Goal: Task Accomplishment & Management: Manage account settings

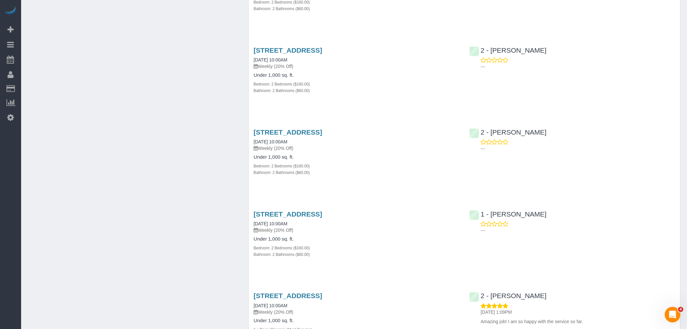
scroll to position [1332, 0]
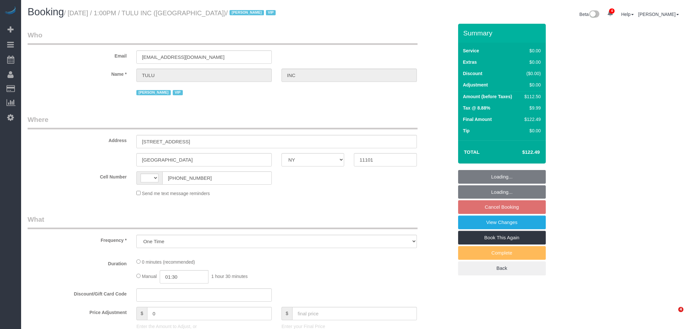
select select "NY"
select select "string:[GEOGRAPHIC_DATA]"
select select "spot6"
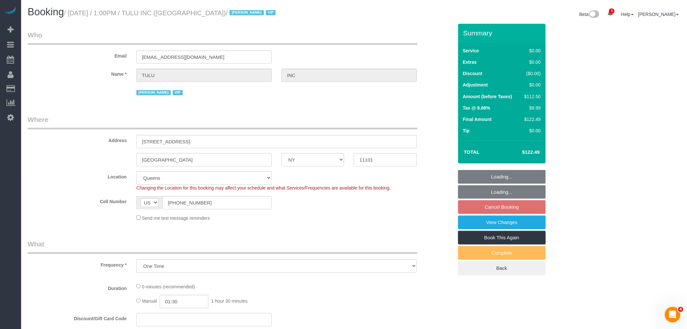
select select "number:89"
select select "number:90"
select select "number:15"
select select "number:6"
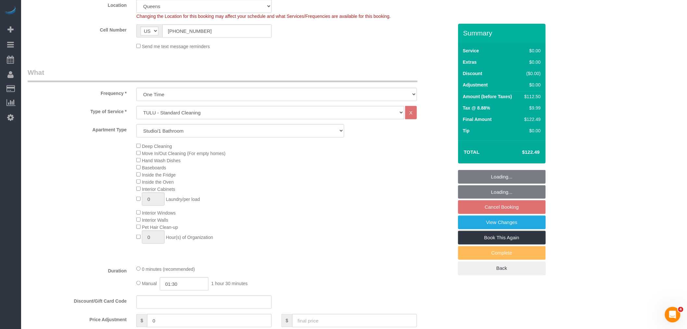
select select "object:1270"
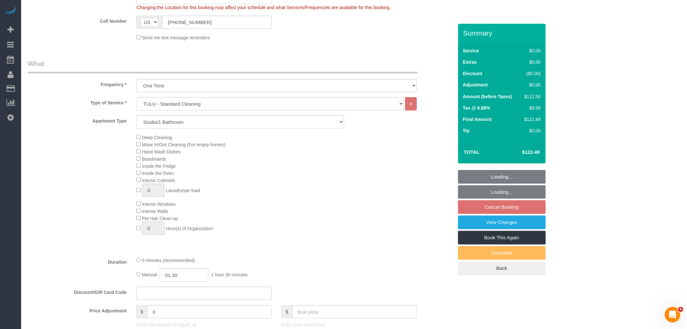
select select "spot61"
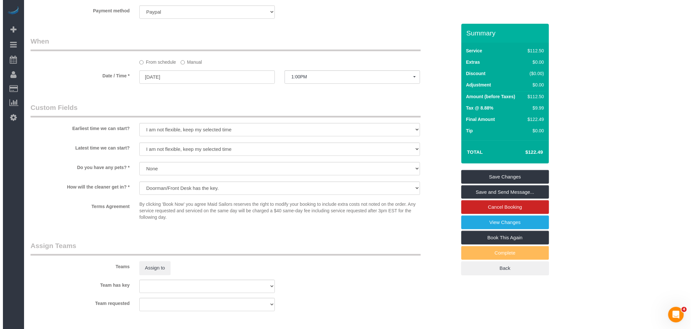
scroll to position [613, 0]
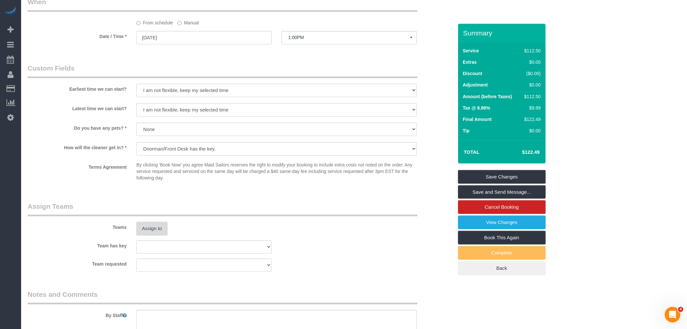
click at [156, 231] on button "Assign to" at bounding box center [151, 228] width 31 height 14
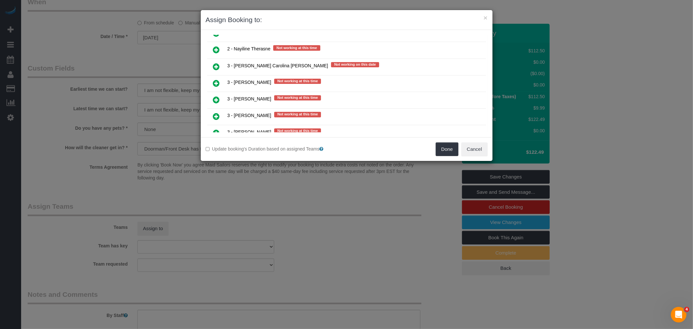
drag, startPoint x: 220, startPoint y: 52, endPoint x: 241, endPoint y: 57, distance: 21.0
click at [220, 60] on link at bounding box center [216, 66] width 15 height 13
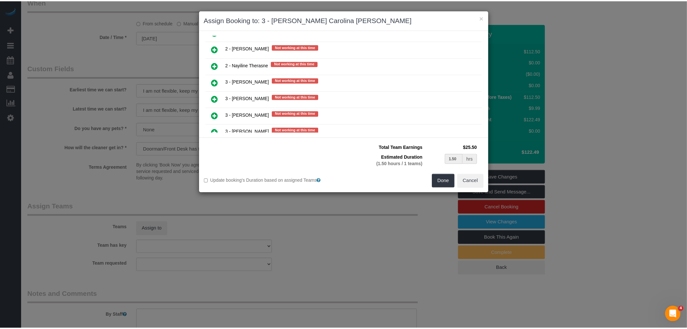
scroll to position [953, 0]
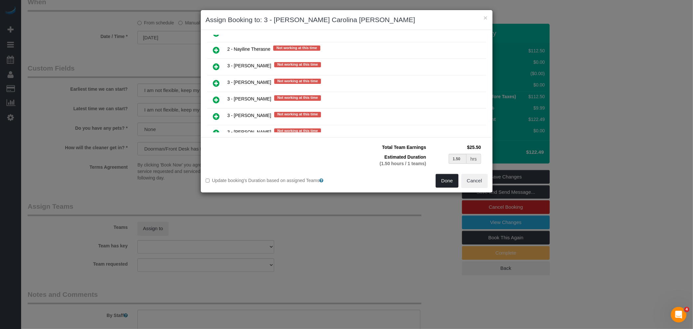
click at [446, 179] on button "Done" at bounding box center [446, 181] width 23 height 14
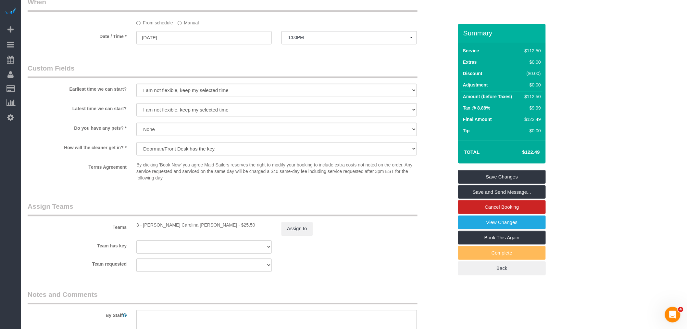
click at [517, 176] on div "× Assign Booking to: 3 - Andreina Carolina Manrique Lopez Assigned (1) 3 - Andr…" at bounding box center [343, 164] width 687 height 329
click at [517, 173] on link "Save Changes" at bounding box center [502, 177] width 88 height 14
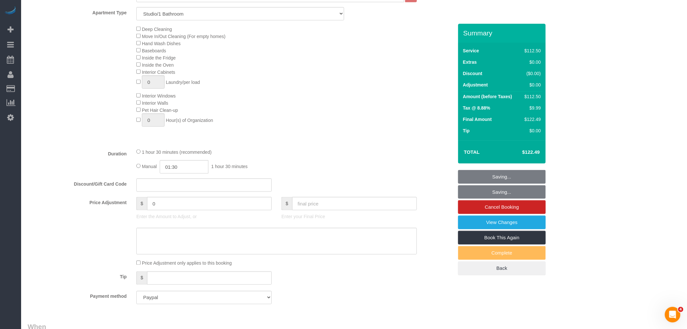
scroll to position [144, 0]
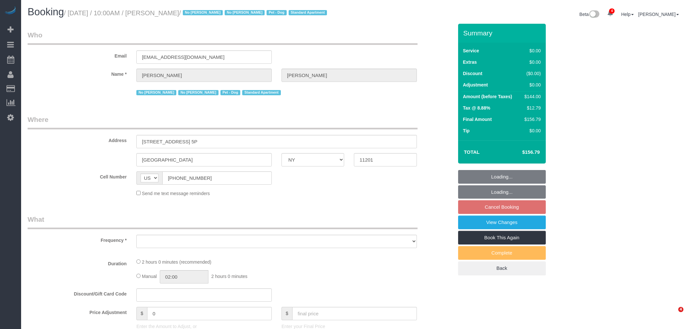
select select "NY"
select select "number:57"
select select "number:72"
select select "number:13"
select select "number:7"
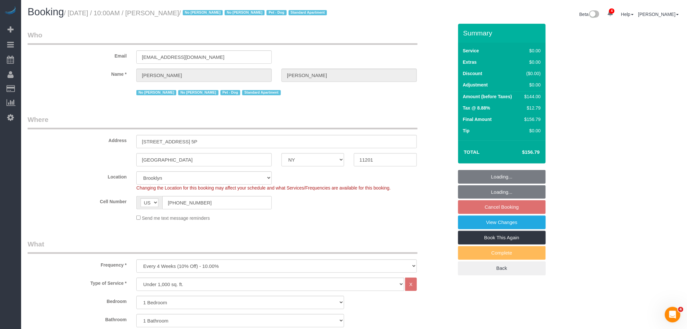
select select "object:1323"
select select "spot3"
select select "1"
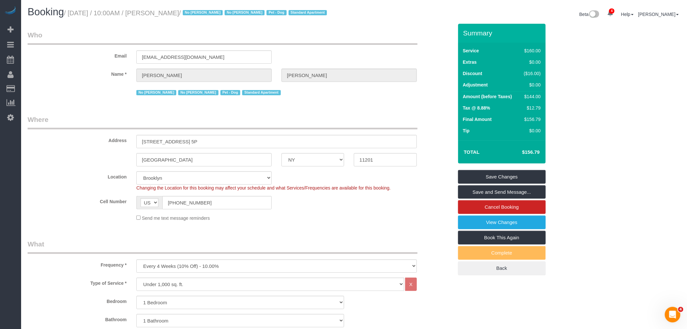
click at [83, 9] on h1 "Booking / August 27, 2025 / 10:00AM / Lianne Pimentel / No Sara Colindres No Ye…" at bounding box center [189, 11] width 322 height 11
click at [194, 12] on small "/ August 27, 2025 / 10:00AM / Lianne Pimentel / No Sara Colindres No Yennifer G…" at bounding box center [196, 12] width 265 height 7
copy small "August 27, 2025 / 10:00AM / Lianne Pimentel"
drag, startPoint x: 183, startPoint y: 31, endPoint x: 179, endPoint y: 21, distance: 10.6
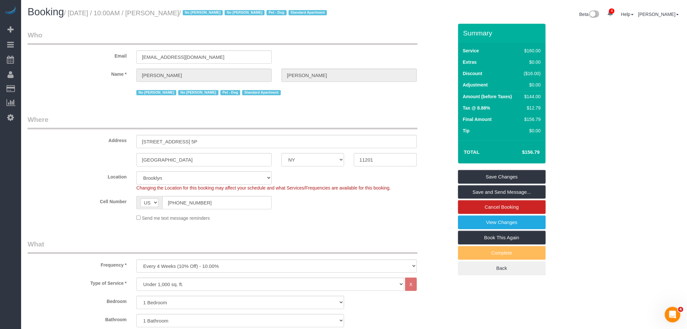
click at [183, 31] on legend "Who" at bounding box center [223, 37] width 390 height 15
click at [172, 11] on small "/ August 27, 2025 / 10:00AM / Lianne Pimentel / No Sara Colindres No Yennifer G…" at bounding box center [196, 12] width 265 height 7
click at [203, 12] on small "/ August 27, 2025 / 10:00AM / Lianne Pimentel / No Sara Colindres No Yennifer G…" at bounding box center [196, 12] width 265 height 7
copy small "Lianne Pimentel /"
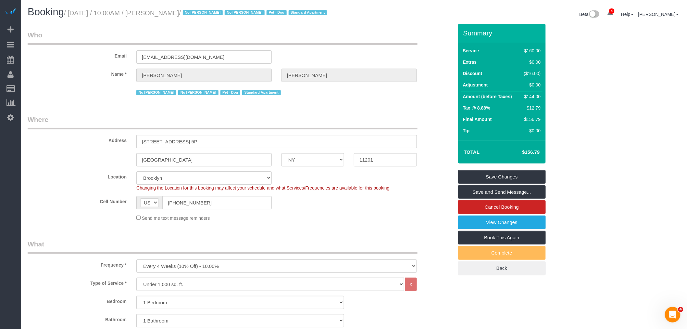
drag, startPoint x: 240, startPoint y: 47, endPoint x: 198, endPoint y: 37, distance: 43.3
click at [239, 47] on div "Email liannepimentel@gmail.com" at bounding box center [240, 46] width 435 height 33
click at [159, 10] on small "/ August 27, 2025 / 10:00AM / Lianne Pimentel / No Sara Colindres No Yennifer G…" at bounding box center [196, 12] width 265 height 7
click at [191, 12] on small "/ August 27, 2025 / 10:00AM / Lianne Pimentel / No Sara Colindres No Yennifer G…" at bounding box center [196, 12] width 265 height 7
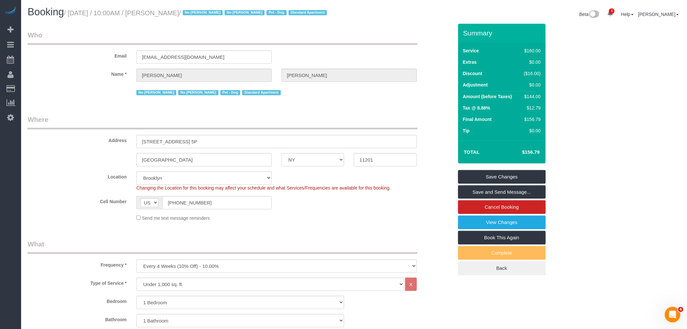
copy small "Lianne Pimentel"
click at [325, 49] on div "Email liannepimentel@gmail.com" at bounding box center [240, 46] width 435 height 33
drag, startPoint x: 175, startPoint y: 32, endPoint x: 168, endPoint y: 13, distance: 20.0
click at [175, 32] on legend "Who" at bounding box center [223, 37] width 390 height 15
click at [167, 11] on small "/ August 27, 2025 / 10:00AM / Lianne Pimentel / No Sara Colindres No Yennifer G…" at bounding box center [196, 12] width 265 height 7
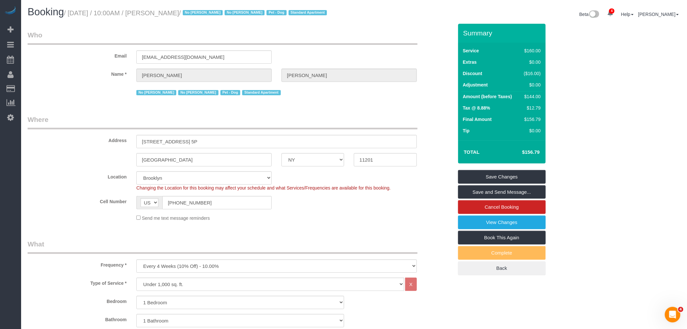
click at [171, 11] on small "/ August 27, 2025 / 10:00AM / Lianne Pimentel / No Sara Colindres No Yennifer G…" at bounding box center [196, 12] width 265 height 7
click at [188, 12] on small "/ August 27, 2025 / 10:00AM / Lianne Pimentel / No Sara Colindres No Yennifer G…" at bounding box center [196, 12] width 265 height 7
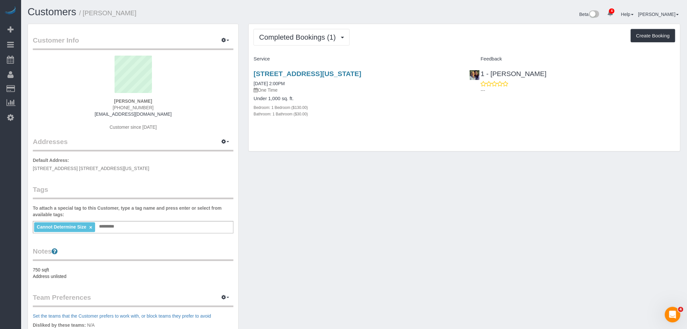
drag, startPoint x: 426, startPoint y: 45, endPoint x: 384, endPoint y: 37, distance: 42.4
click at [425, 45] on div "Completed Bookings (1) Completed Bookings (1) Upcoming Bookings (1) Cancelled B…" at bounding box center [465, 37] width 422 height 17
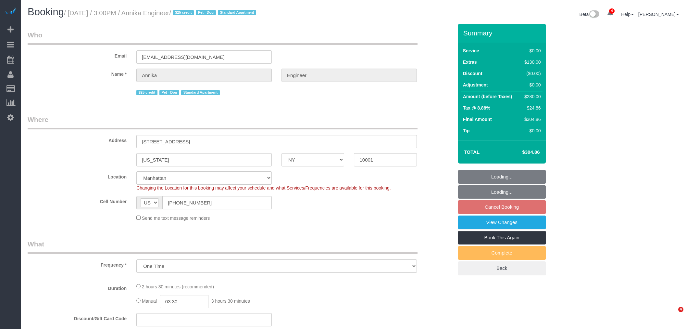
select select "NY"
select select "spot8"
select select "number:89"
select select "number:76"
select select "number:13"
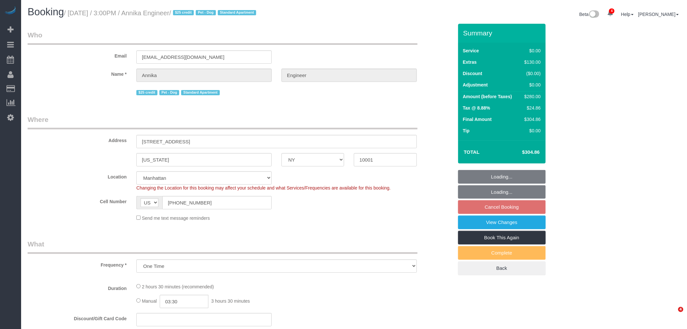
select select "number:5"
select select "object:1233"
select select "string:stripe-pm_1RW4tx4VGloSiKo7kpYPENs0"
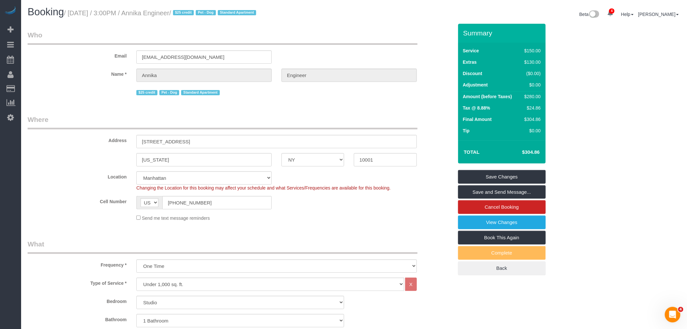
drag, startPoint x: 390, startPoint y: 21, endPoint x: 495, endPoint y: 43, distance: 107.0
click at [390, 21] on div "Beta 4 Your Notifications You have 0 alerts × You have 3 to charge for 08/25/20…" at bounding box center [520, 14] width 332 height 17
drag, startPoint x: 388, startPoint y: 23, endPoint x: 401, endPoint y: 27, distance: 13.6
click at [388, 23] on div "Beta 4 Your Notifications You have 0 alerts × You have 3 to charge for 08/25/20…" at bounding box center [520, 14] width 332 height 17
drag, startPoint x: 324, startPoint y: 50, endPoint x: 287, endPoint y: 147, distance: 104.4
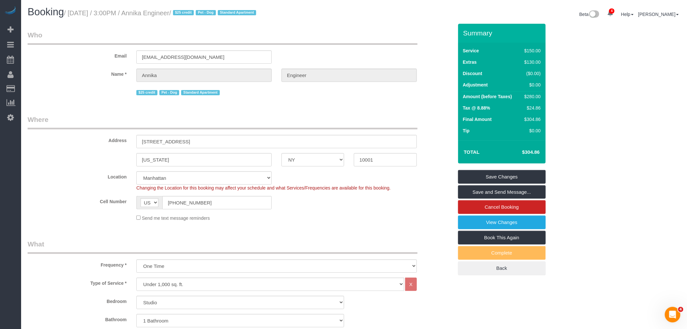
click at [325, 50] on div "Email annikaengineer@yahoo.com" at bounding box center [240, 46] width 435 height 33
click at [158, 142] on input "777 6th avenue, 11K" at bounding box center [276, 141] width 281 height 13
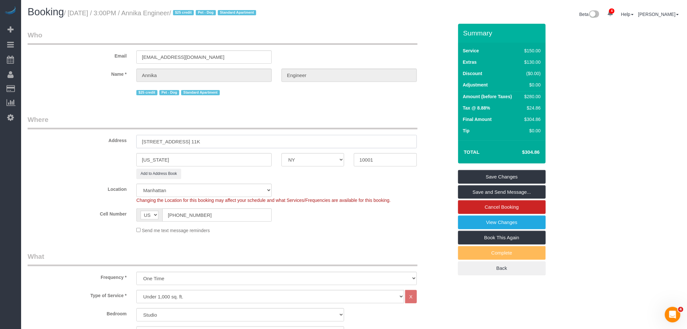
type input "777 6th Avenue, Apt. 11K"
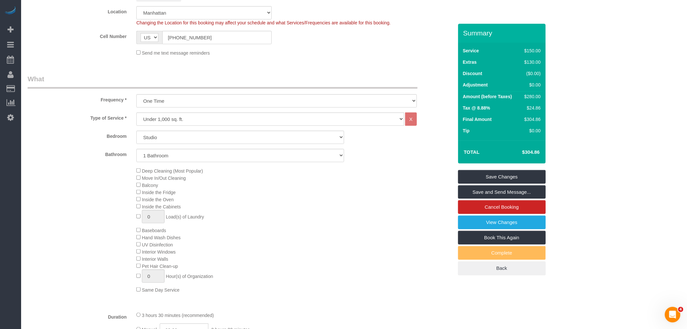
scroll to position [216, 0]
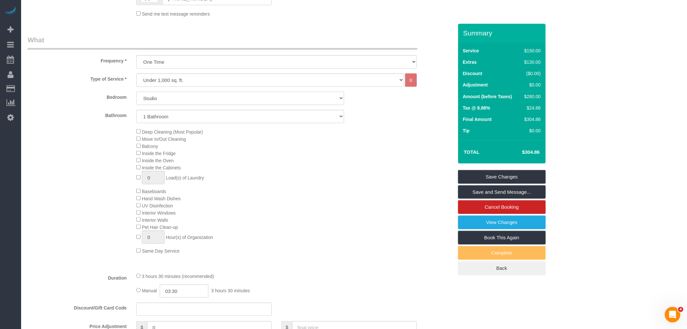
drag, startPoint x: 231, startPoint y: 100, endPoint x: 230, endPoint y: 105, distance: 5.0
click at [231, 100] on select "Studio 1 Bedroom 2 Bedrooms 3 Bedrooms" at bounding box center [240, 98] width 208 height 13
select select "1"
click at [136, 93] on select "Studio 1 Bedroom 2 Bedrooms 3 Bedrooms" at bounding box center [240, 98] width 208 height 13
click at [335, 197] on div "Deep Cleaning (Most Popular) Move In/Out Cleaning Balcony Inside the Fridge Ins…" at bounding box center [295, 191] width 326 height 126
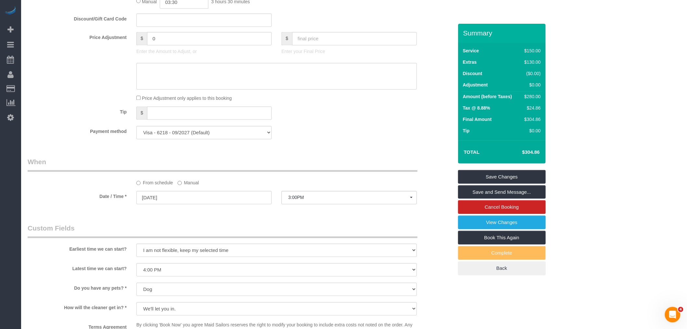
scroll to position [361, 0]
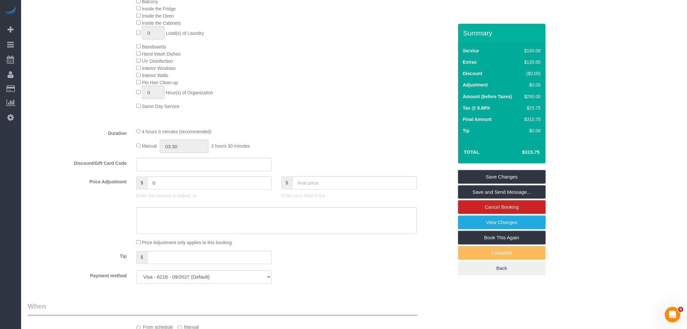
click at [272, 132] on fieldset "What Frequency * One Time Weekly (20% Off) - 20.00% Every 2 Weeks (15% Off) - 1…" at bounding box center [241, 90] width 426 height 398
select select "spot68"
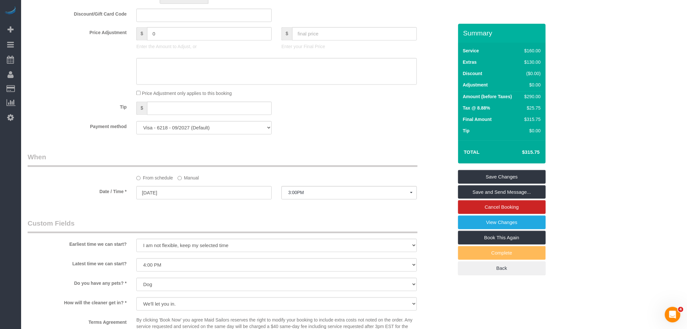
scroll to position [577, 0]
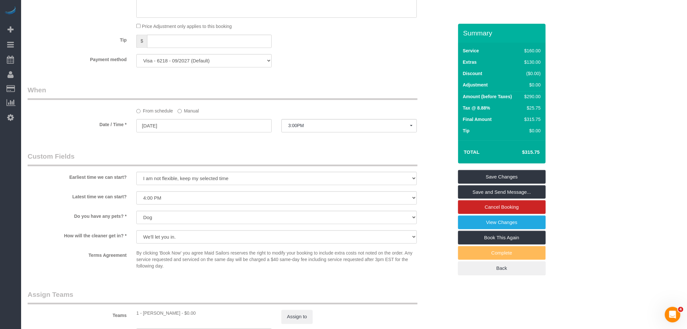
click at [183, 114] on label "Manual" at bounding box center [188, 109] width 21 height 9
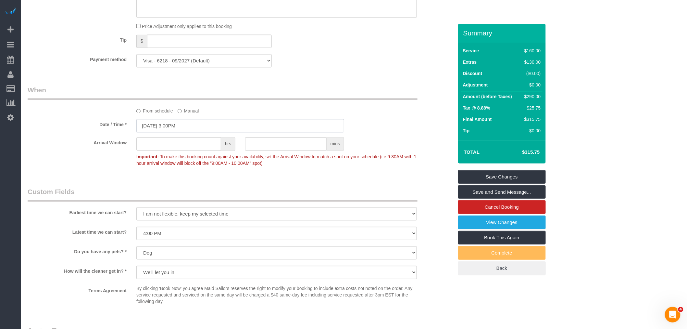
click at [190, 132] on input "08/28/2025 3:00PM" at bounding box center [240, 125] width 208 height 13
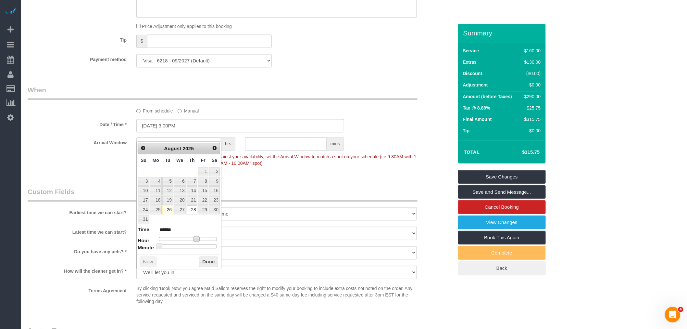
click at [196, 239] on span at bounding box center [197, 239] width 6 height 6
type input "08/28/2025 4:00PM"
type input "******"
click at [205, 259] on button "Done" at bounding box center [208, 261] width 19 height 10
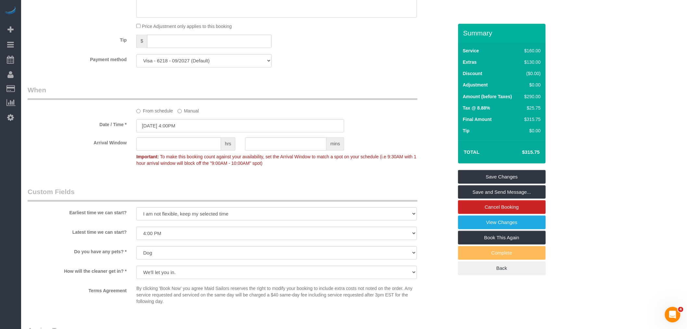
click at [322, 67] on div "Payment method Visa - 1169 - 07/2026 Visa - 6218 - 09/2027 Visa - 6218 - 09/202…" at bounding box center [240, 60] width 435 height 13
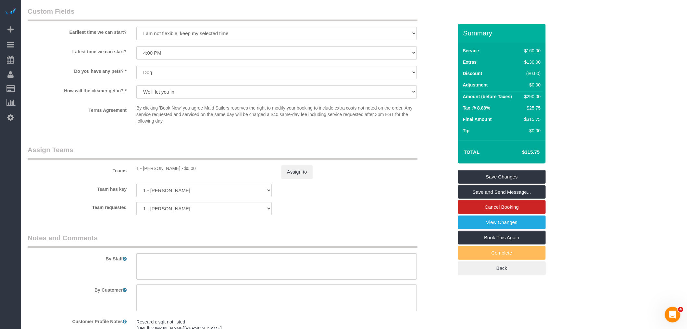
scroll to position [758, 0]
click at [369, 155] on legend "Assign Teams" at bounding box center [223, 152] width 390 height 15
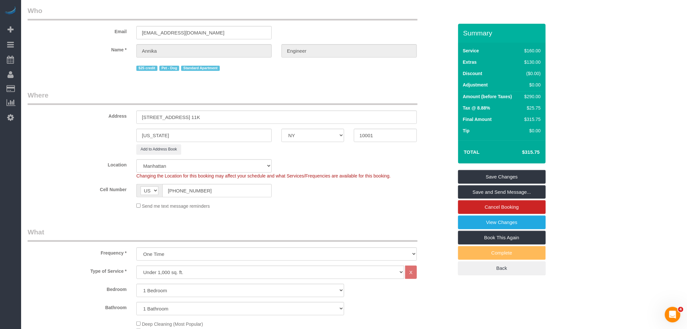
scroll to position [0, 0]
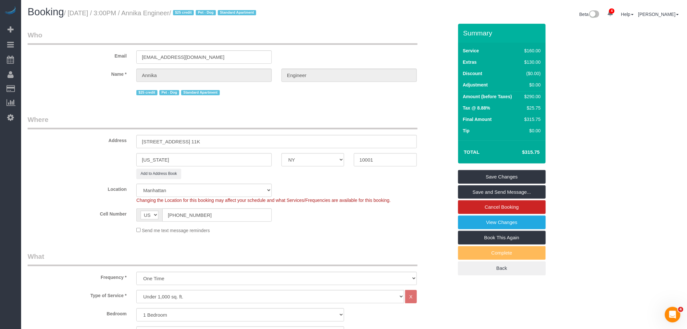
click at [357, 116] on legend "Where" at bounding box center [223, 122] width 390 height 15
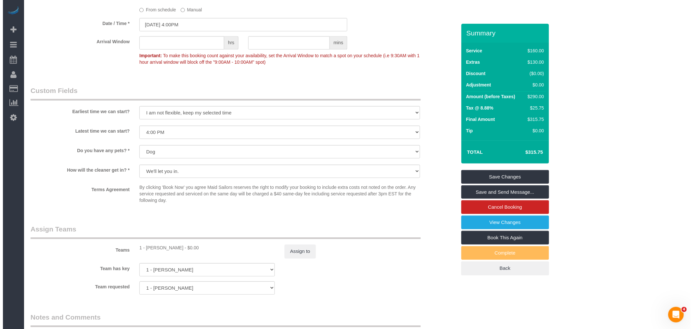
scroll to position [722, 0]
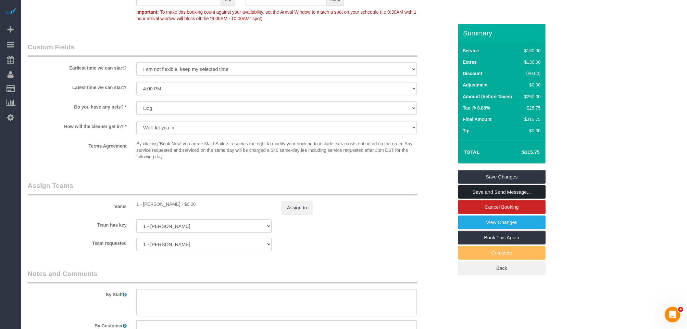
drag, startPoint x: 523, startPoint y: 190, endPoint x: 517, endPoint y: 187, distance: 6.8
click at [523, 190] on link "Save and Send Message..." at bounding box center [502, 192] width 88 height 14
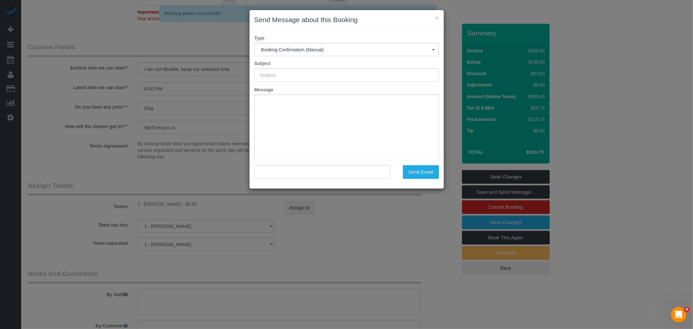
type input "Cleaning Confirmed for 08/28/2025 at 4:00pm"
type input ""Annika Engineer" <annikaengineer@yahoo.com>"
drag, startPoint x: 379, startPoint y: 77, endPoint x: 208, endPoint y: 88, distance: 171.1
click at [150, 83] on div "× Send Message about this Booking Type Booking Confirmation (Manual) Booking Co…" at bounding box center [346, 164] width 693 height 329
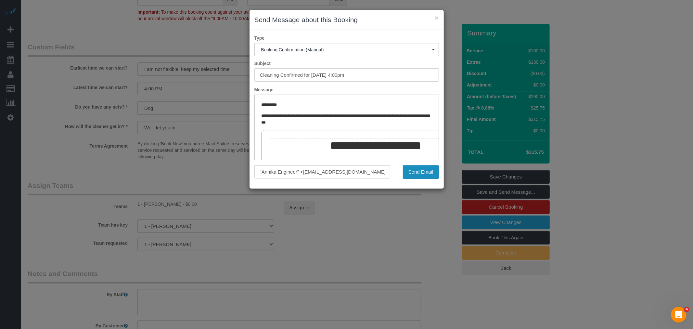
click at [417, 174] on button "Send Email" at bounding box center [421, 172] width 36 height 14
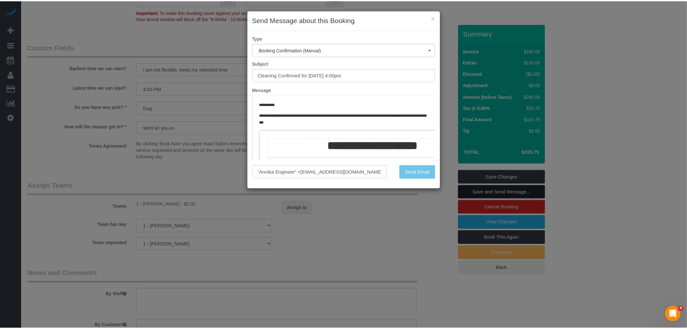
scroll to position [745, 0]
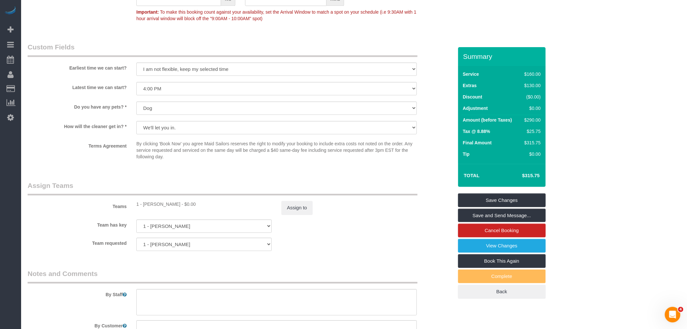
drag, startPoint x: 329, startPoint y: 46, endPoint x: 343, endPoint y: 85, distance: 41.1
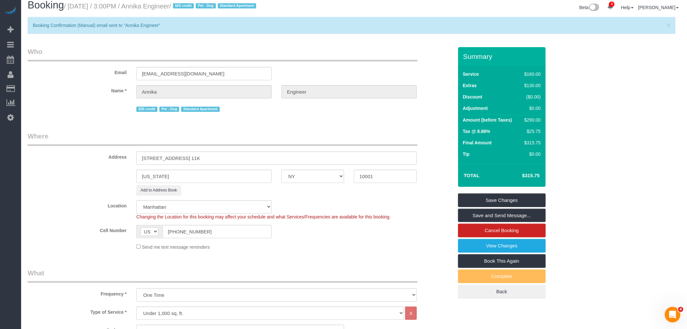
scroll to position [0, 0]
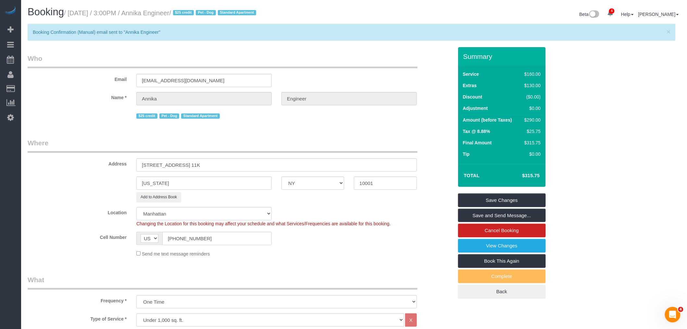
click at [356, 61] on legend "Who" at bounding box center [223, 61] width 390 height 15
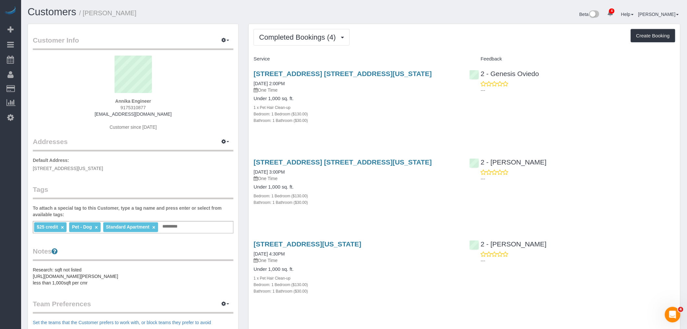
click at [447, 44] on div "Completed Bookings (4) Completed Bookings (4) Upcoming Bookings (1) Cancelled B…" at bounding box center [465, 37] width 422 height 17
click at [327, 37] on span "Completed Bookings (4)" at bounding box center [299, 37] width 80 height 8
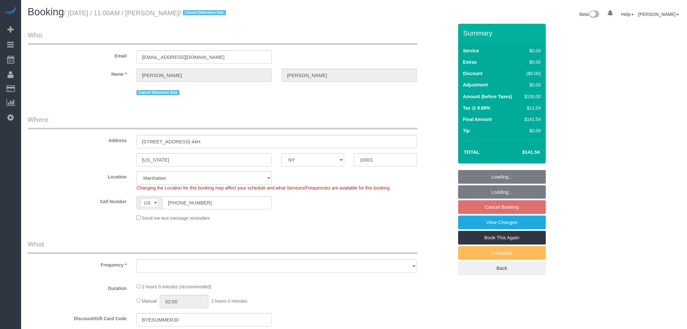
select select "NY"
select select "number:58"
select select "number:73"
select select "number:15"
select select "number:5"
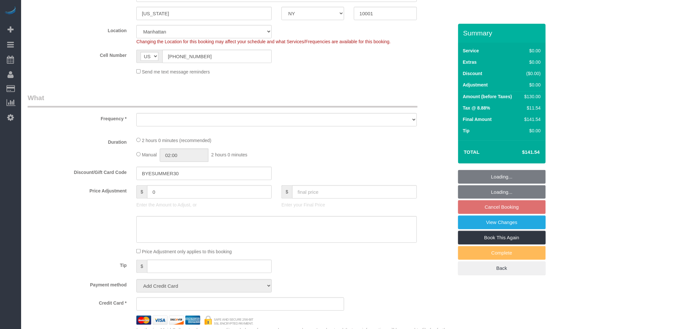
select select "string:stripe-pm_1RzNnE4VGloSiKo7tnWjTBfu"
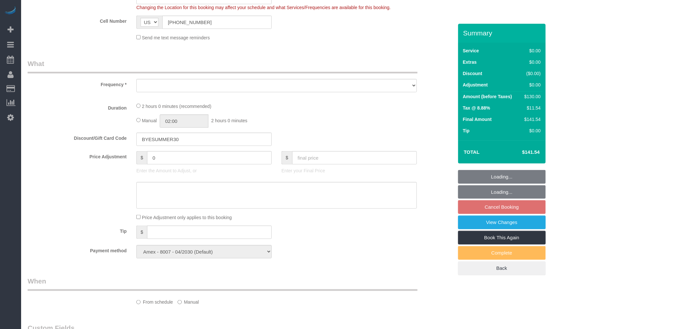
select select "object:808"
select select "spot4"
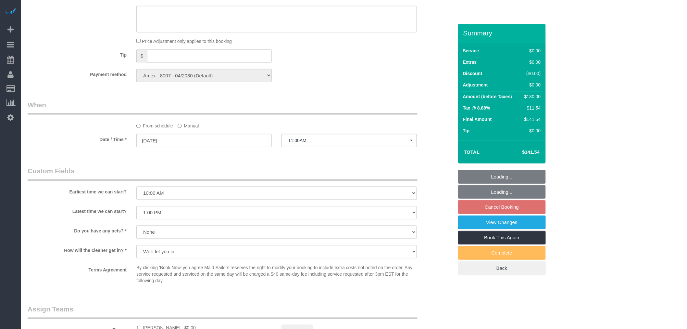
select select "object:1328"
select select "1"
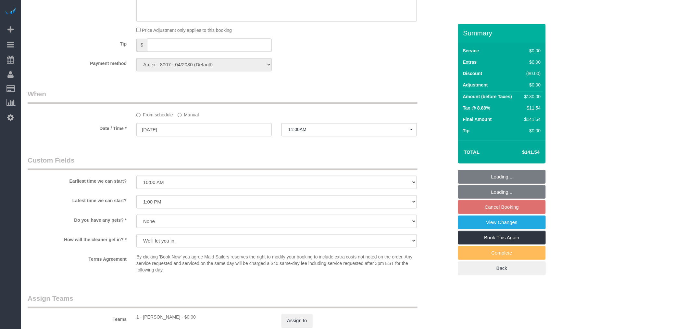
select select "1"
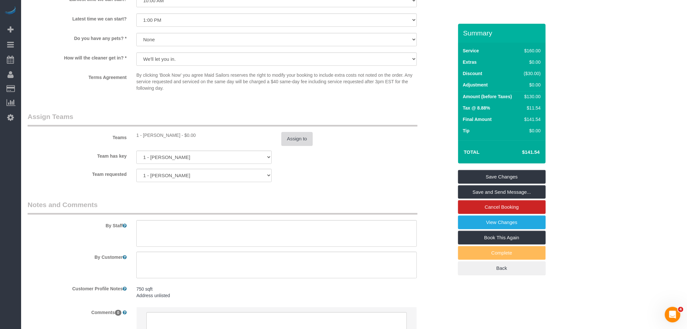
click at [291, 145] on button "Assign to" at bounding box center [297, 139] width 31 height 14
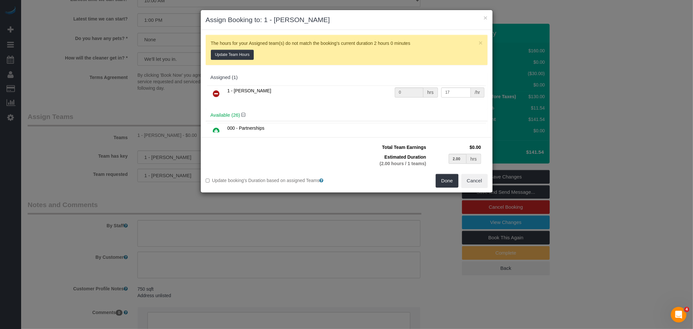
drag, startPoint x: 212, startPoint y: 92, endPoint x: 223, endPoint y: 93, distance: 11.4
click at [212, 92] on link at bounding box center [216, 93] width 15 height 13
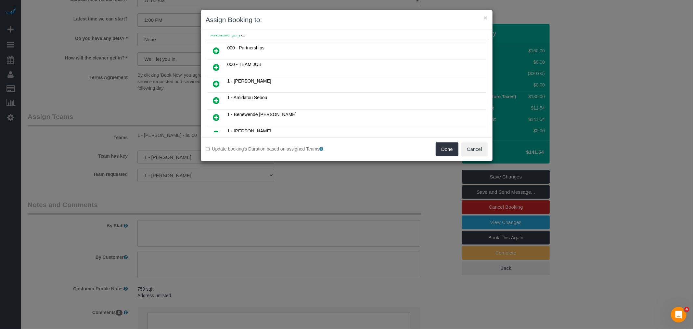
scroll to position [36, 0]
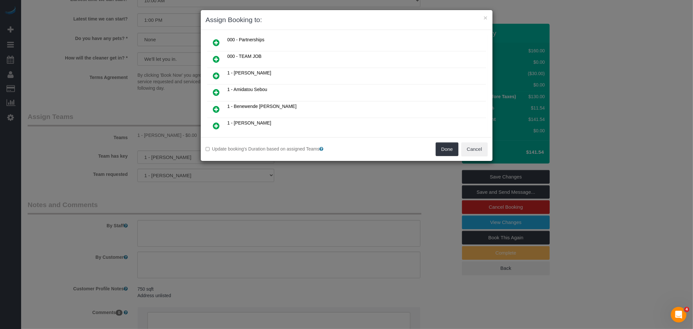
click at [216, 106] on icon at bounding box center [216, 109] width 7 height 8
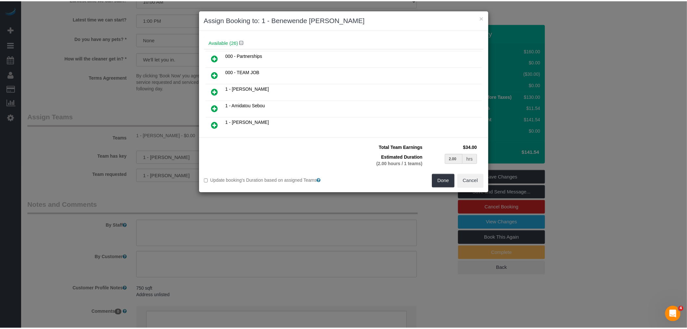
scroll to position [51, 0]
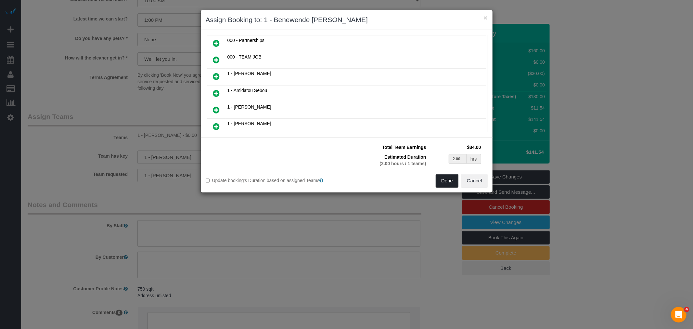
drag, startPoint x: 443, startPoint y: 183, endPoint x: 475, endPoint y: 186, distance: 33.0
click at [443, 183] on button "Done" at bounding box center [446, 181] width 23 height 14
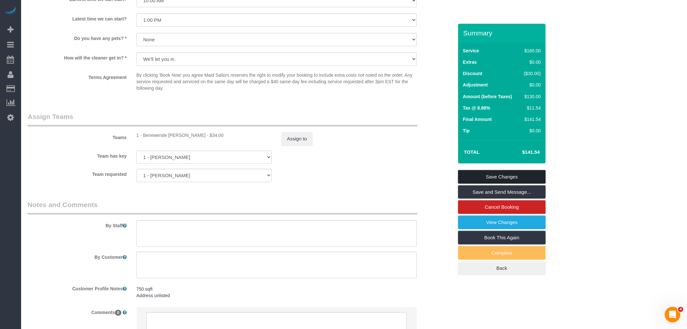
click at [534, 174] on link "Save Changes" at bounding box center [502, 177] width 88 height 14
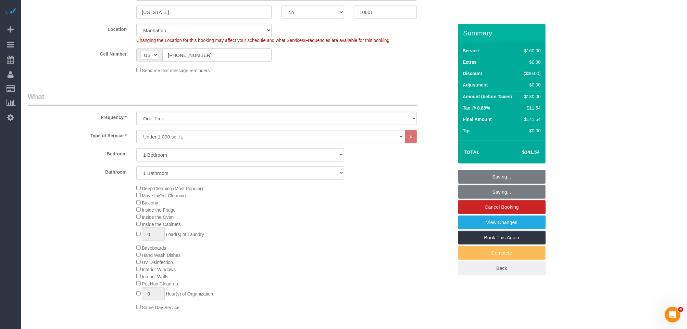
scroll to position [57, 0]
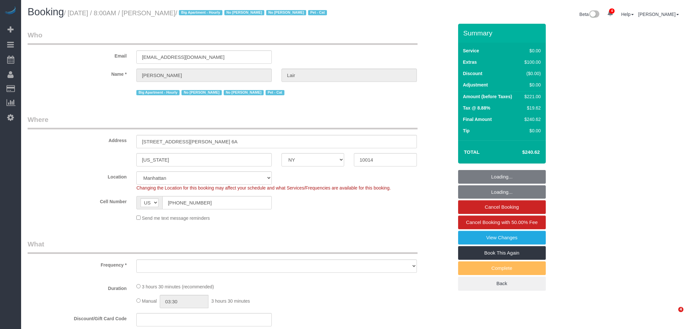
select select "NY"
click at [158, 12] on small "/ [DATE] / 8:00AM / [PERSON_NAME] / Big Apartment - Hourly No [PERSON_NAME] No …" at bounding box center [196, 12] width 265 height 7
select select "spot1"
select select "number:89"
select select "number:90"
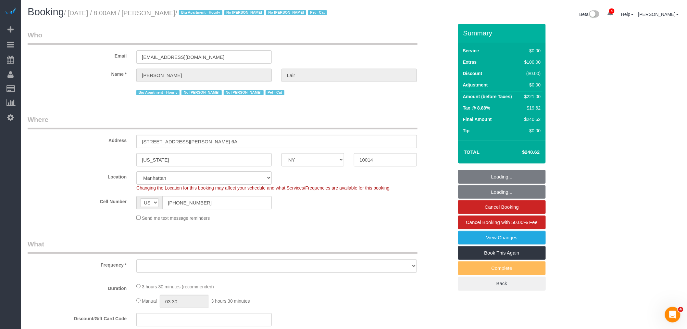
select select "number:13"
select select "number:7"
click at [158, 12] on small "/ [DATE] / 8:00AM / [PERSON_NAME] / Big Apartment - Hourly No [PERSON_NAME] No …" at bounding box center [196, 12] width 265 height 7
select select "1"
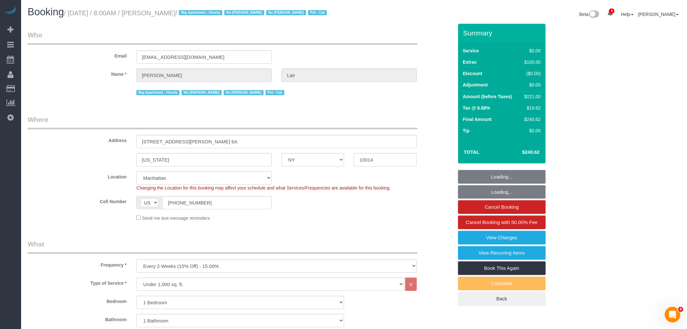
click at [174, 12] on small "/ [DATE] / 8:00AM / [PERSON_NAME] / Big Apartment - Hourly No [PERSON_NAME] No …" at bounding box center [196, 12] width 265 height 7
select select "object:1346"
select select "1"
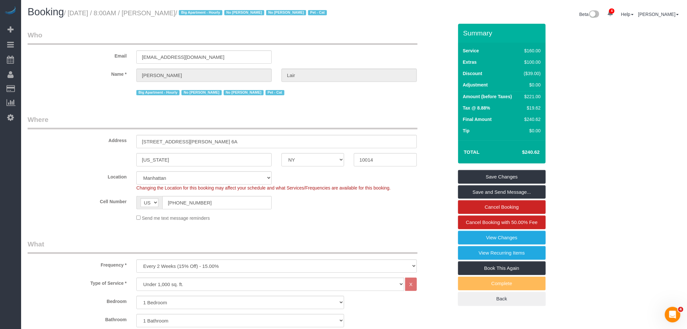
click at [78, 11] on small "/ [DATE] / 8:00AM / [PERSON_NAME] / Big Apartment - Hourly No [PERSON_NAME] No …" at bounding box center [196, 12] width 265 height 7
click at [169, 15] on small "/ [DATE] / 8:00AM / [PERSON_NAME] / Big Apartment - Hourly No [PERSON_NAME] No …" at bounding box center [196, 12] width 265 height 7
drag, startPoint x: 97, startPoint y: 14, endPoint x: 78, endPoint y: 15, distance: 18.5
click at [97, 14] on small "/ August 26, 2025 / 8:00AM / Julie Lair / Big Apartment - Hourly No Luis Maneir…" at bounding box center [196, 12] width 265 height 7
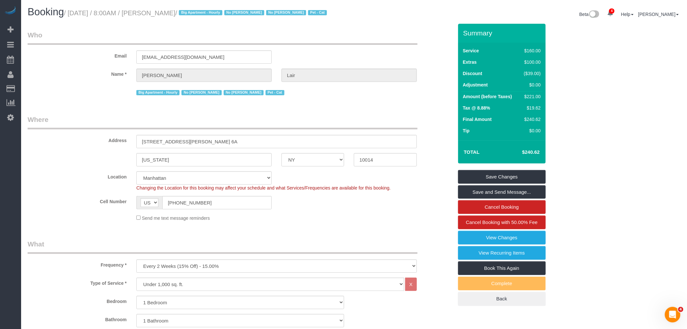
click at [79, 13] on small "/ August 26, 2025 / 8:00AM / Julie Lair / Big Apartment - Hourly No Luis Maneir…" at bounding box center [196, 12] width 265 height 7
click at [179, 14] on small "/ August 26, 2025 / 8:00AM / Julie Lair / Big Apartment - Hourly No Luis Maneir…" at bounding box center [196, 12] width 265 height 7
click at [170, 14] on small "/ August 26, 2025 / 8:00AM / Julie Lair / Big Apartment - Hourly No Luis Maneir…" at bounding box center [196, 12] width 265 height 7
copy small "August 26, 2025 / 8:00AM / Julie Lair"
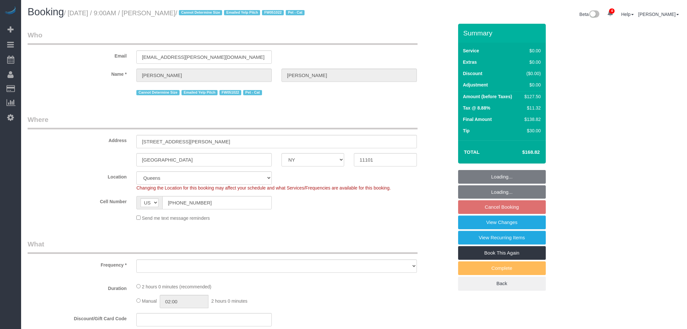
select select "NY"
select select "number:89"
select select "number:90"
select select "number:14"
select select "number:6"
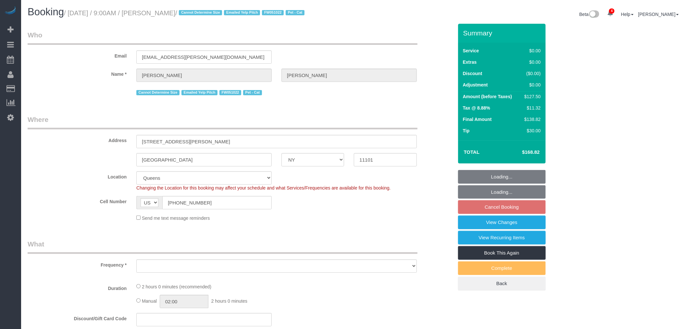
select select "1"
select select "spot1"
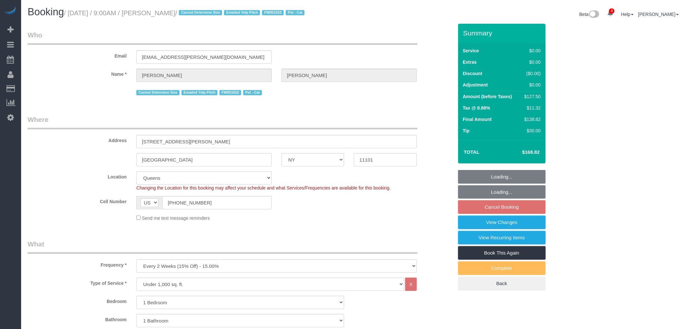
select select "object:1346"
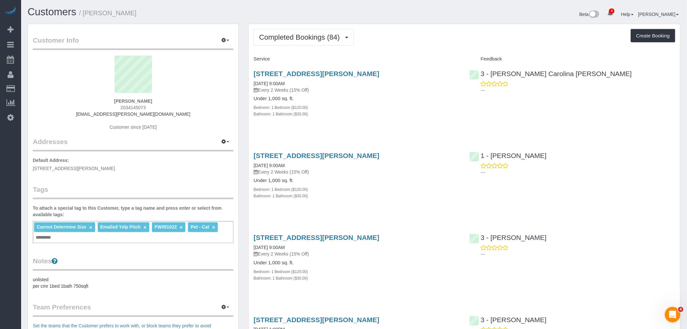
click at [436, 122] on div "[STREET_ADDRESS][PERSON_NAME] [DATE] 9:00AM Every 2 Weeks (15% Off) Under 1,000…" at bounding box center [357, 97] width 216 height 66
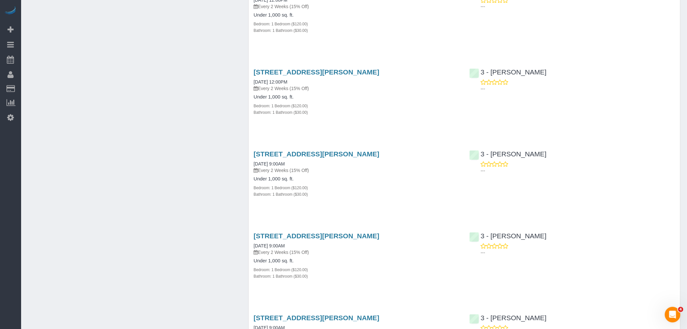
scroll to position [1624, 0]
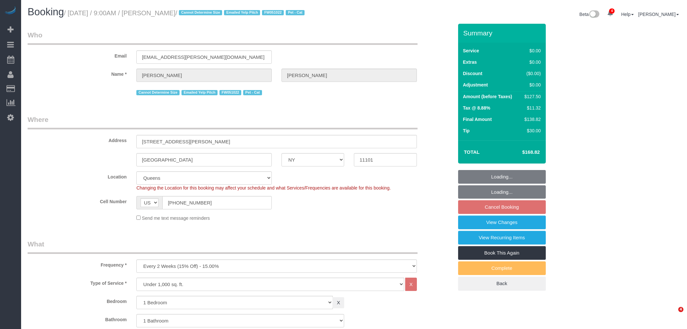
select select "NY"
select select "number:89"
select select "number:90"
select select "number:14"
select select "number:6"
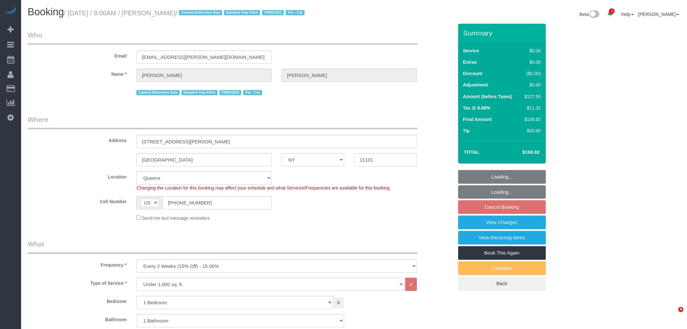
select select "object:1346"
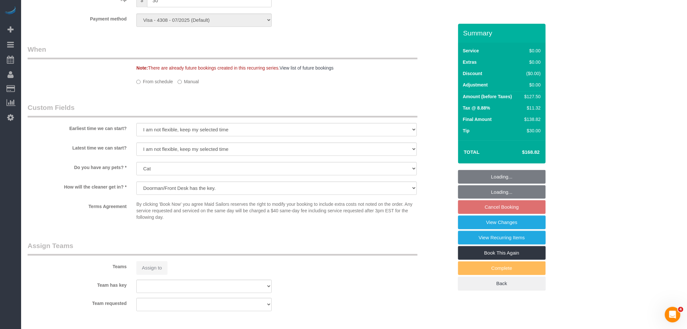
select select "1"
select select "spot1"
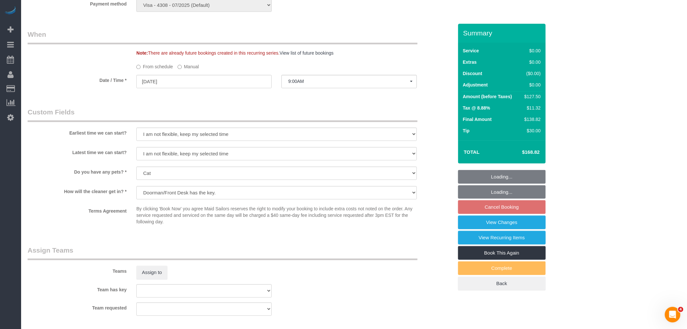
click at [184, 70] on label "Manual" at bounding box center [188, 65] width 21 height 9
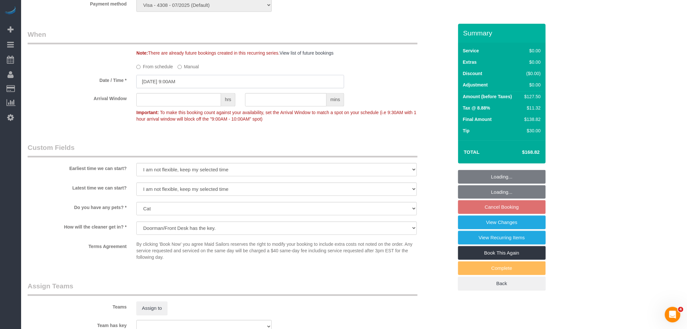
click at [193, 88] on input "08/27/2025 9:00AM" at bounding box center [240, 81] width 208 height 13
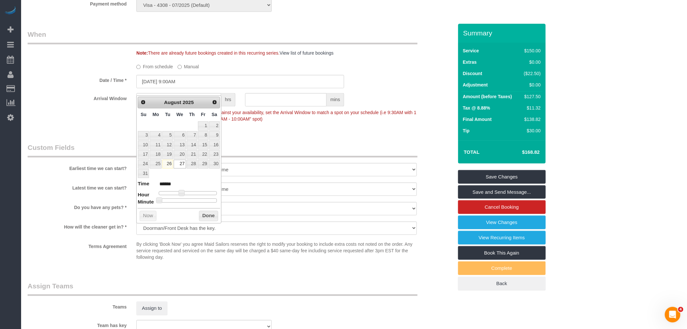
type input "08/27/2025 2:00PM"
type input "******"
click at [195, 192] on div at bounding box center [188, 193] width 58 height 4
type input "08/27/2025 3:00PM"
type input "******"
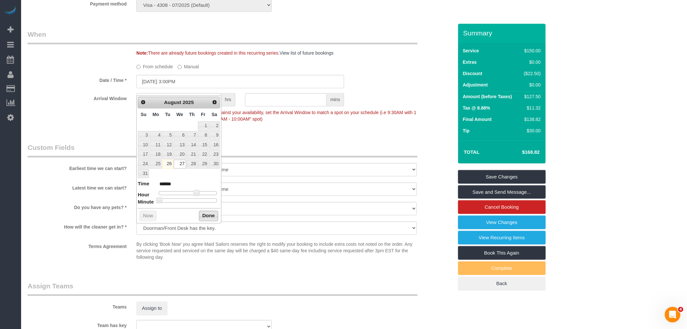
click at [202, 215] on button "Done" at bounding box center [208, 215] width 19 height 10
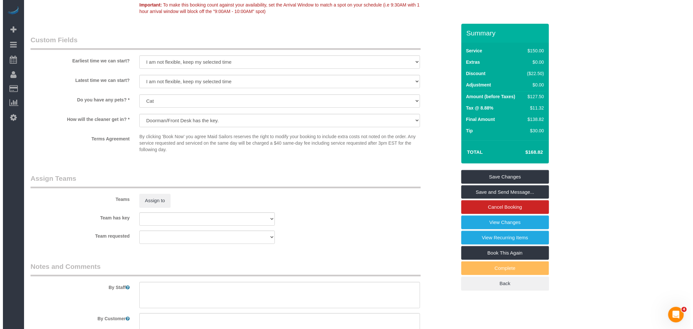
scroll to position [707, 0]
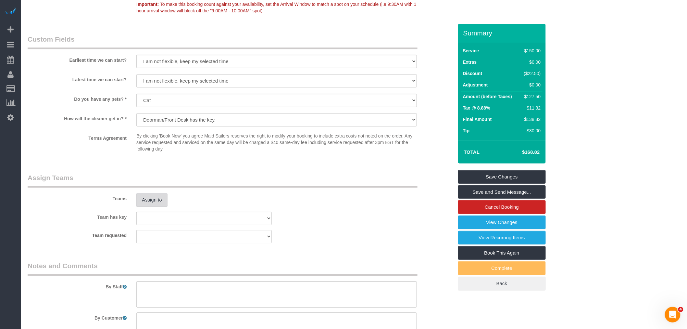
click at [155, 207] on button "Assign to" at bounding box center [151, 200] width 31 height 14
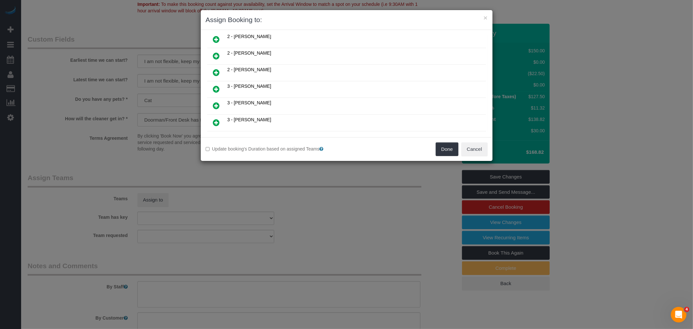
scroll to position [397, 0]
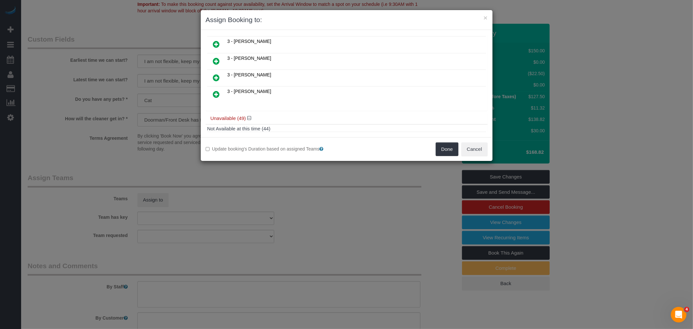
click at [217, 90] on icon at bounding box center [216, 94] width 7 height 8
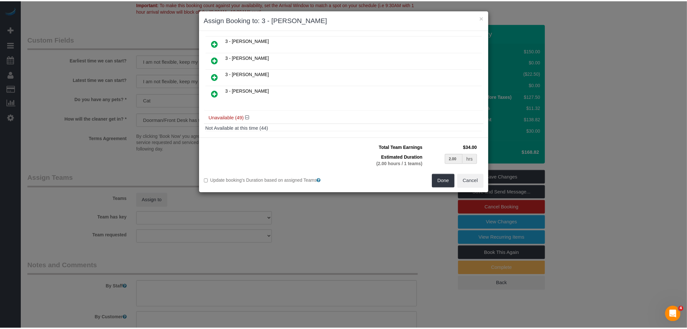
scroll to position [448, 0]
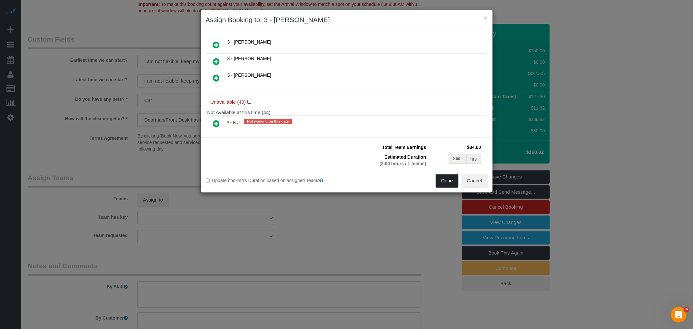
click at [449, 184] on button "Done" at bounding box center [446, 181] width 23 height 14
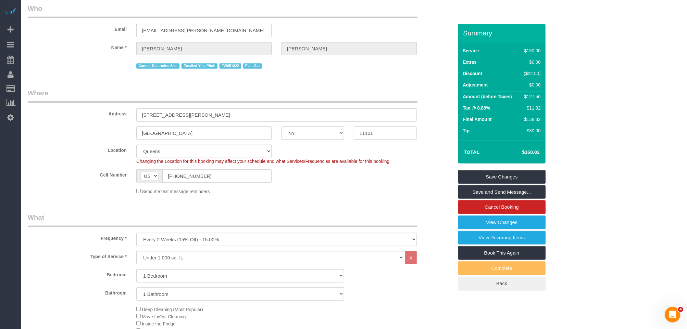
scroll to position [0, 0]
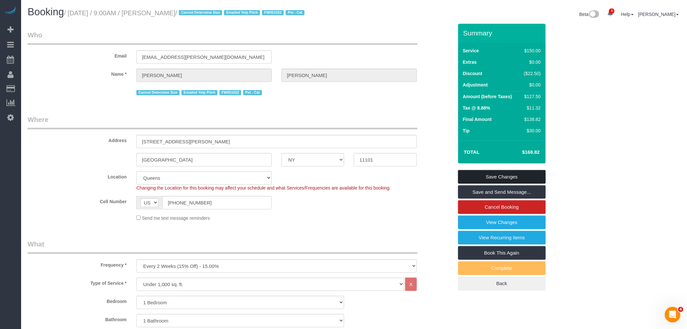
drag, startPoint x: 518, startPoint y: 177, endPoint x: 509, endPoint y: 176, distance: 9.1
click at [518, 177] on link "Save Changes" at bounding box center [502, 177] width 88 height 14
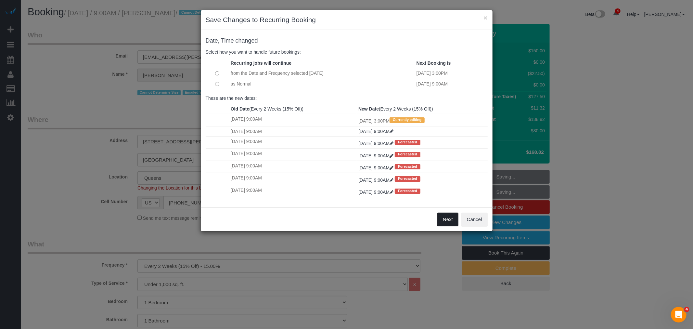
click at [447, 221] on button "Next" at bounding box center [447, 219] width 21 height 14
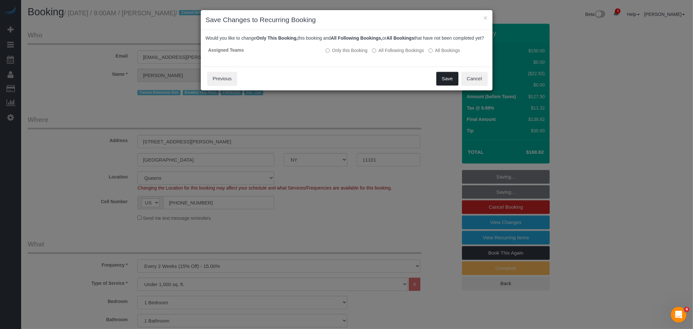
click at [437, 84] on button "Save" at bounding box center [447, 79] width 22 height 14
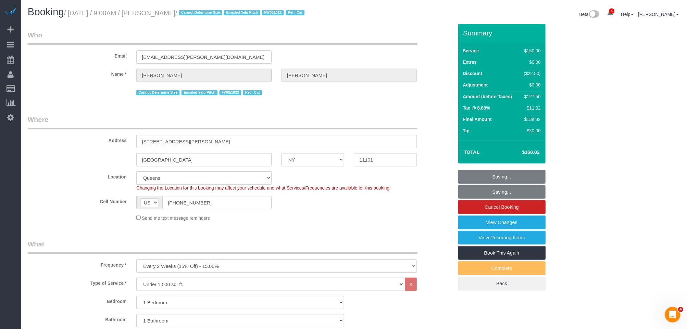
click at [155, 7] on h1 "Booking / August 27, 2025 / 9:00AM / Sara Carlini / Cannot Determine Size Email…" at bounding box center [189, 11] width 322 height 11
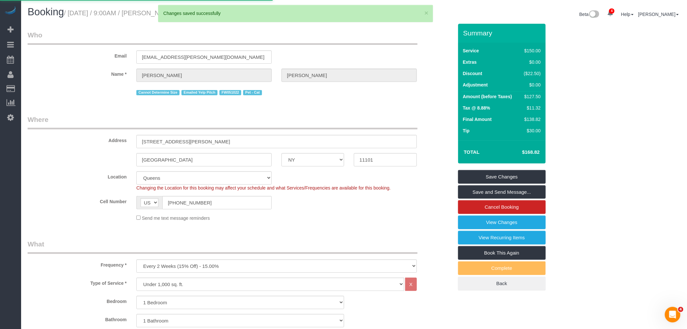
click at [137, 31] on legend "Who" at bounding box center [223, 37] width 390 height 15
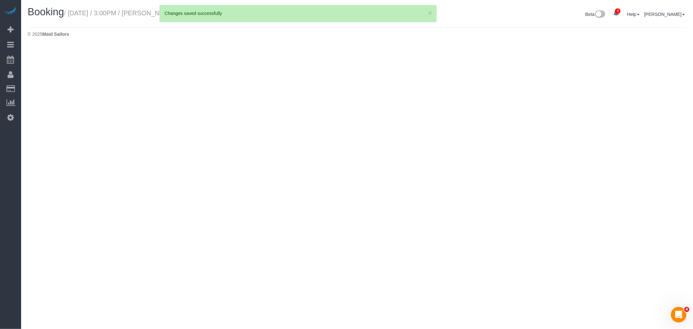
select select "NY"
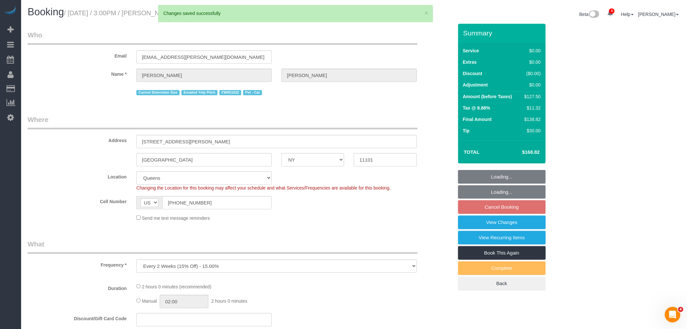
select select "object:5098"
select select "string:stripe-pm_1KZQUo4VGloSiKo7Qgw91wmh"
select select "spot61"
select select "number:89"
select select "number:90"
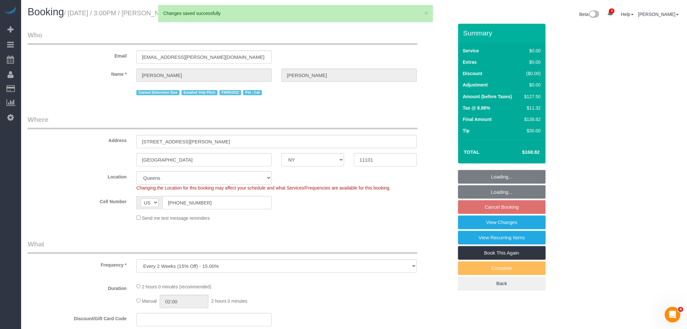
select select "number:14"
select select "number:6"
select select "1"
drag, startPoint x: 192, startPoint y: 41, endPoint x: 189, endPoint y: 51, distance: 10.2
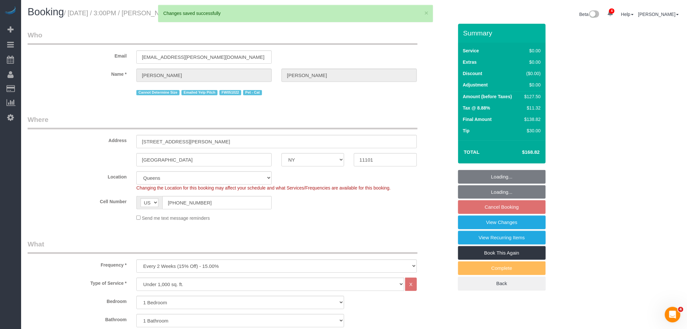
click at [192, 41] on legend "Who" at bounding box center [223, 37] width 390 height 15
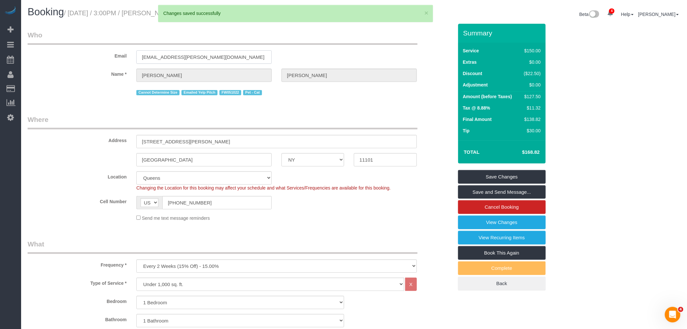
drag, startPoint x: 190, startPoint y: 57, endPoint x: 108, endPoint y: 54, distance: 82.2
click at [107, 56] on div "Email sv.carlini@gmail.com" at bounding box center [240, 46] width 435 height 33
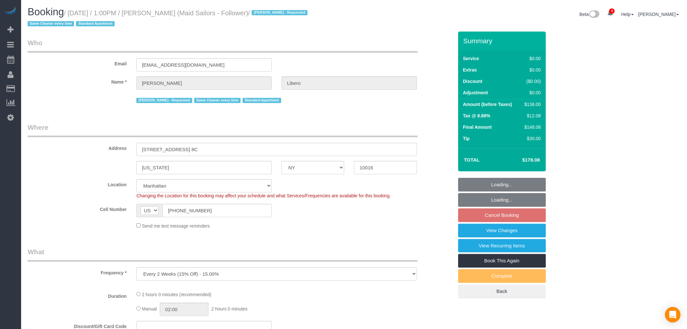
select select "NY"
select select "spot5"
select select "number:57"
select select "number:90"
select select "number:15"
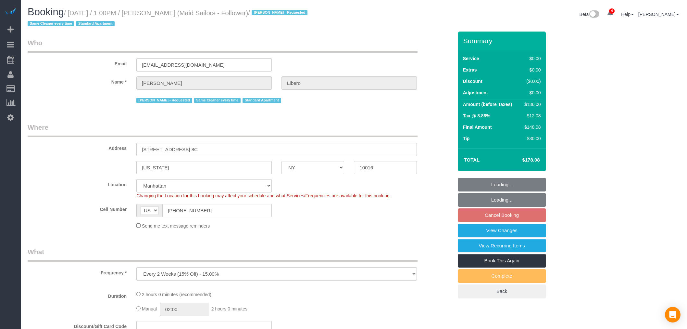
select select "number:6"
select select "object:822"
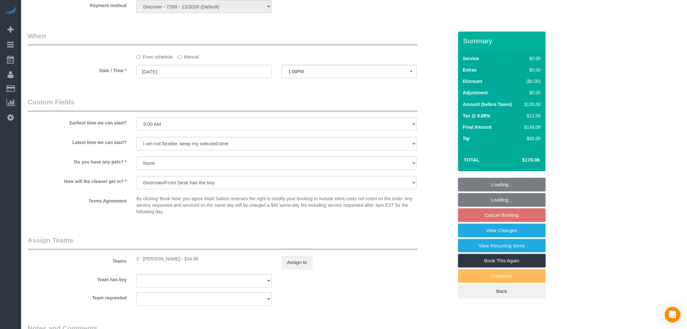
select select "1"
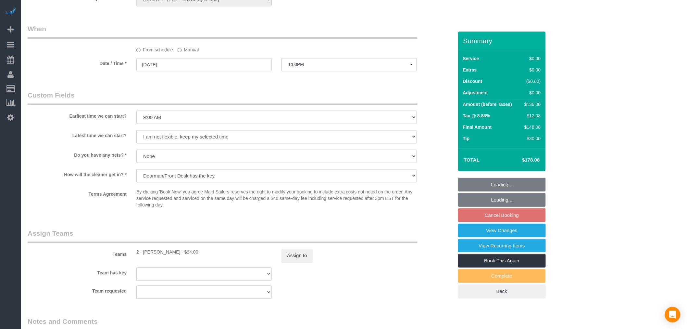
select select "1"
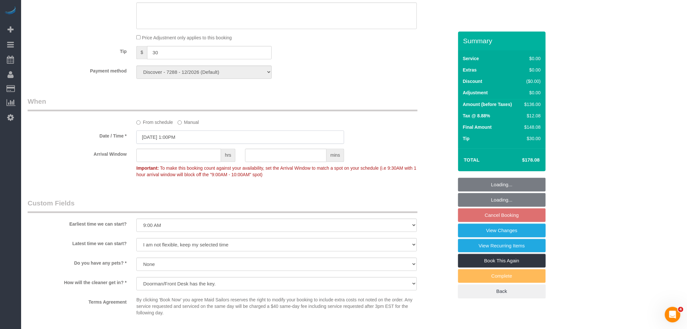
click at [201, 144] on input "08/27/2025 1:00PM" at bounding box center [240, 136] width 208 height 13
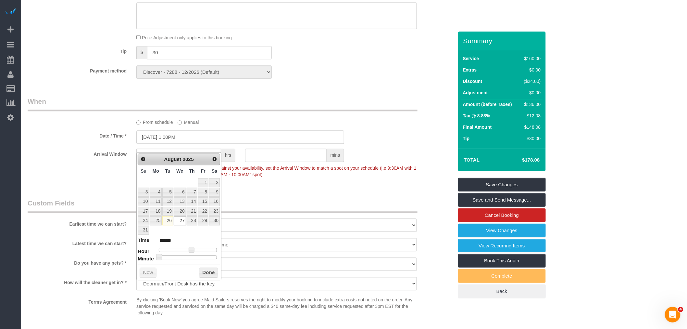
type input "08/27/2025 3:00PM"
type input "******"
click at [195, 249] on div at bounding box center [188, 249] width 58 height 4
type input "08/27/2025 2:00PM"
type input "******"
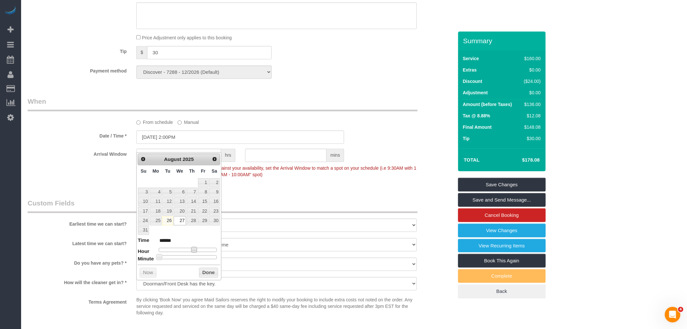
type input "08/27/2025 2:30PM"
type input "******"
click at [192, 258] on div at bounding box center [188, 257] width 58 height 4
click at [204, 271] on button "Done" at bounding box center [208, 272] width 19 height 10
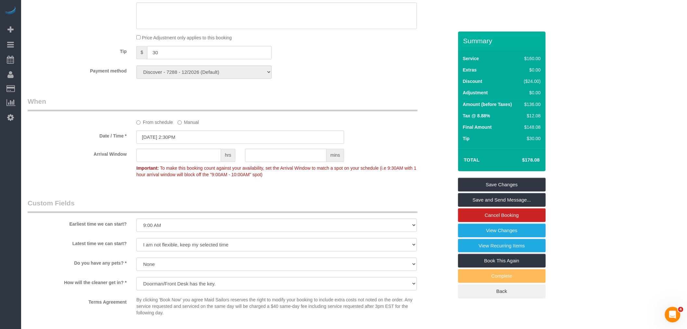
click at [343, 125] on div "From schedule Manual" at bounding box center [277, 121] width 290 height 9
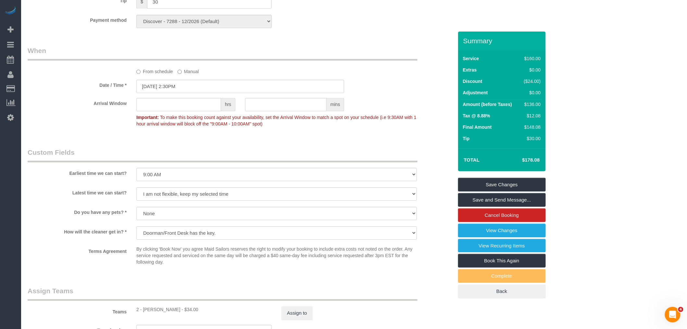
scroll to position [670, 0]
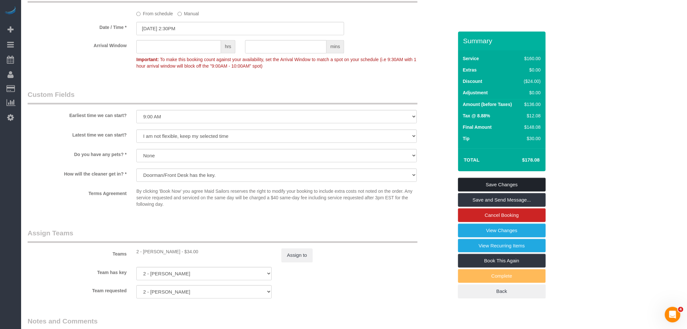
click at [509, 186] on link "Save Changes" at bounding box center [502, 185] width 88 height 14
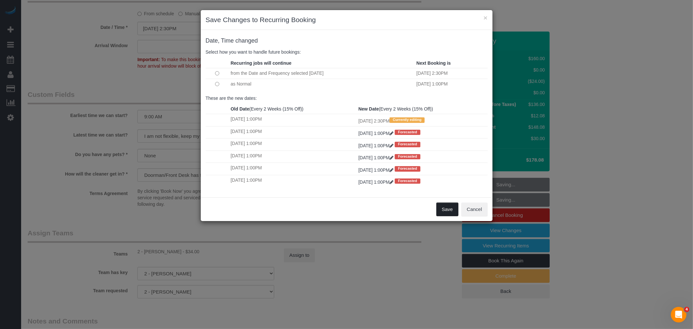
click at [443, 212] on button "Save" at bounding box center [447, 209] width 22 height 14
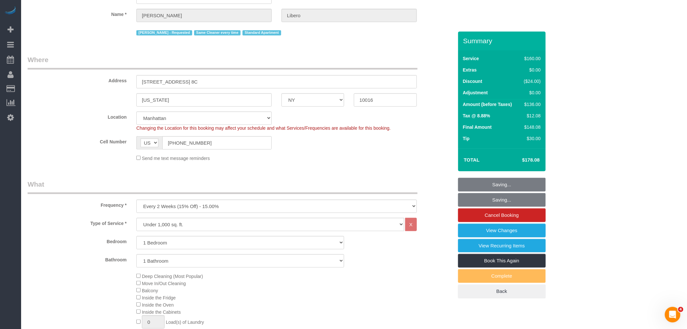
scroll to position [56, 0]
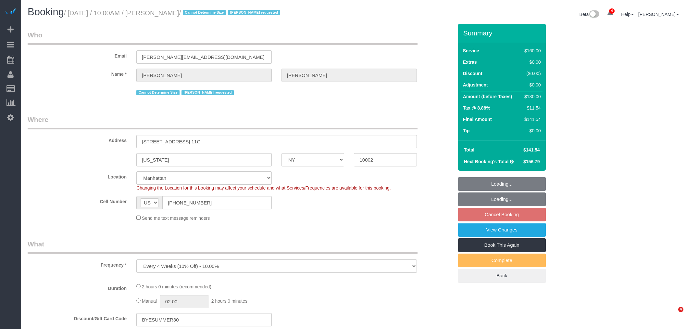
select select "NY"
select select "spot2"
select select "number:89"
select select "number:72"
select select "number:15"
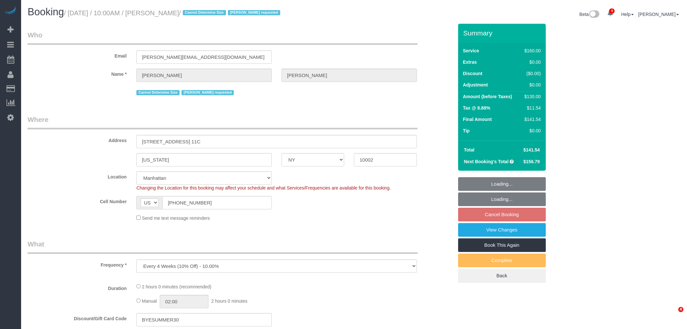
select select "number:6"
select select "object:1316"
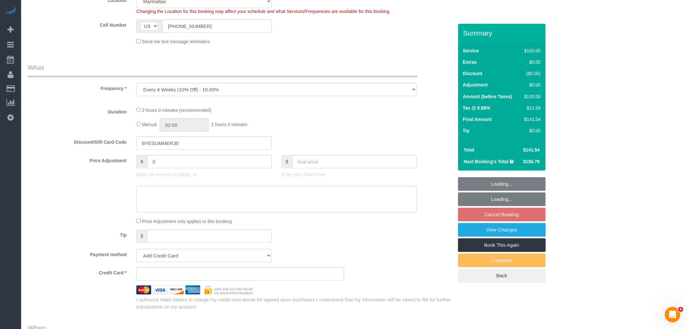
select select "string:stripe-pm_1S06XJ4VGloSiKo7tyjsI9H6"
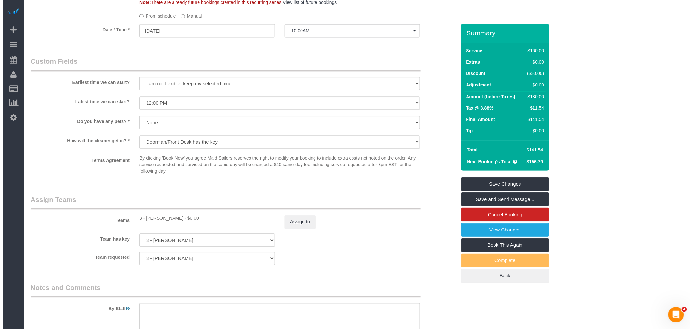
scroll to position [577, 0]
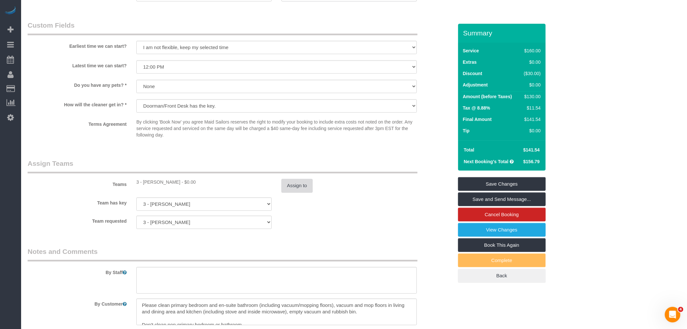
click at [297, 184] on button "Assign to" at bounding box center [297, 186] width 31 height 14
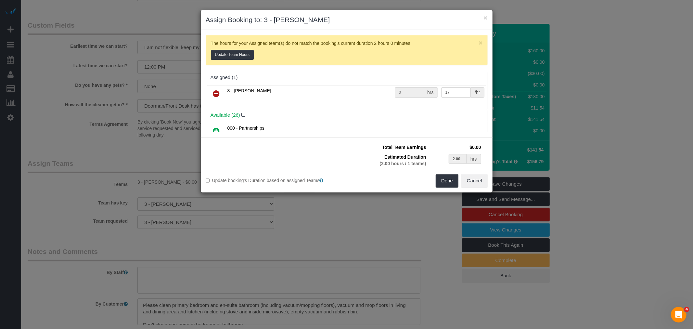
drag, startPoint x: 219, startPoint y: 91, endPoint x: 250, endPoint y: 94, distance: 31.6
click at [219, 91] on icon at bounding box center [216, 94] width 7 height 8
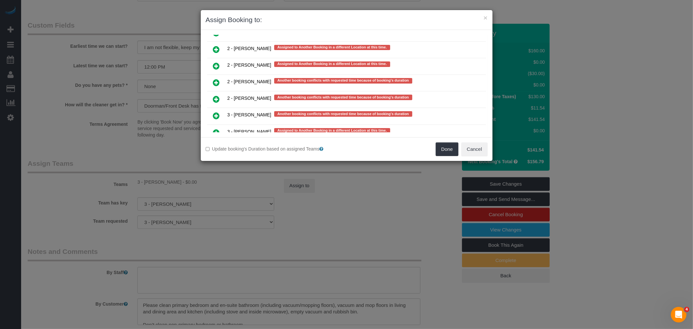
scroll to position [1299, 0]
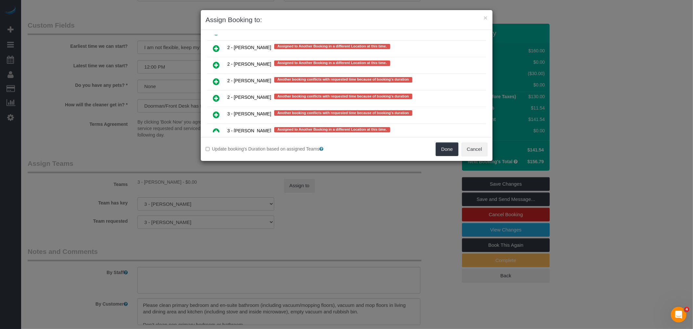
click at [220, 125] on link at bounding box center [216, 131] width 15 height 13
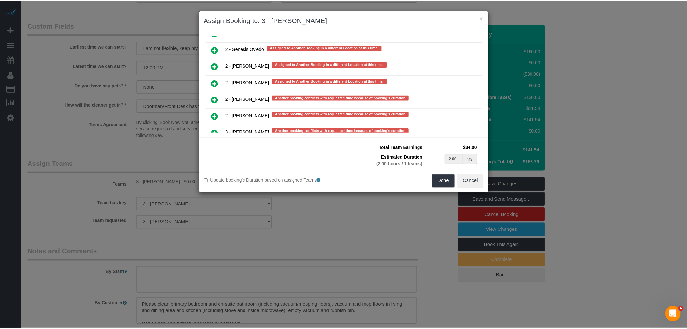
scroll to position [1312, 0]
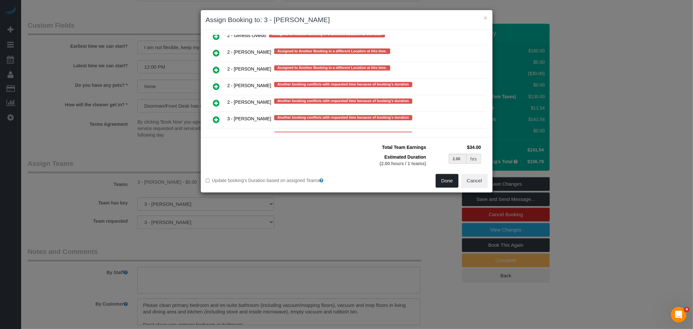
click at [440, 183] on button "Done" at bounding box center [446, 181] width 23 height 14
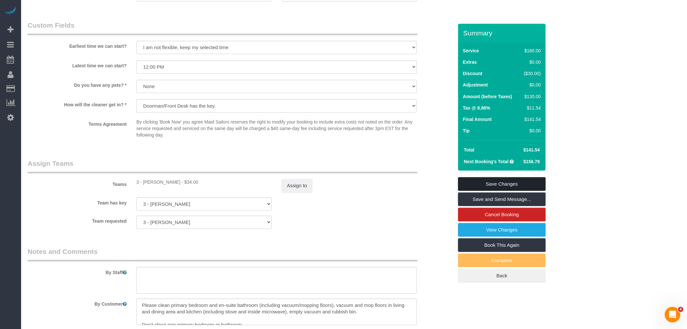
click at [496, 183] on link "Save Changes" at bounding box center [502, 184] width 88 height 14
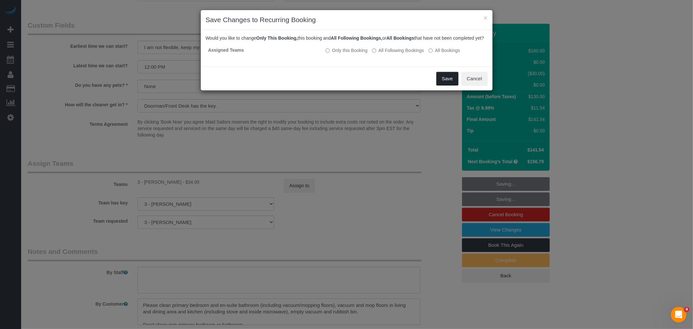
click at [445, 82] on button "Save" at bounding box center [447, 79] width 22 height 14
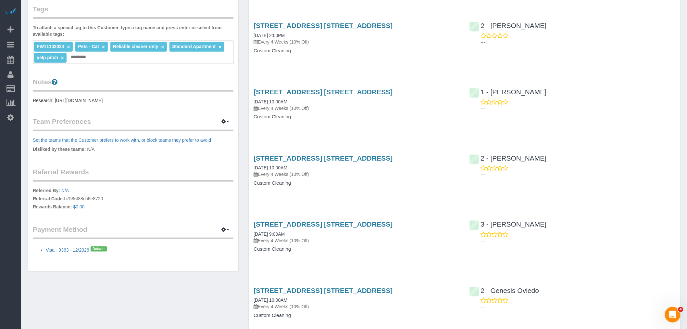
scroll to position [325, 0]
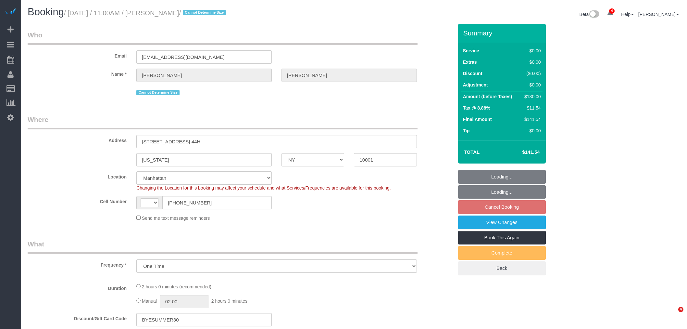
select select "NY"
select select "number:58"
select select "number:73"
select select "number:15"
select select "number:5"
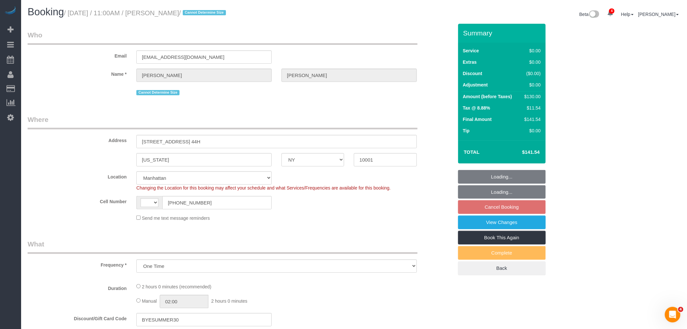
select select "object:812"
select select "string:[GEOGRAPHIC_DATA]"
select select "spot3"
select select "string:stripe-pm_1RzNnE4VGloSiKo7tnWjTBfu"
select select "1"
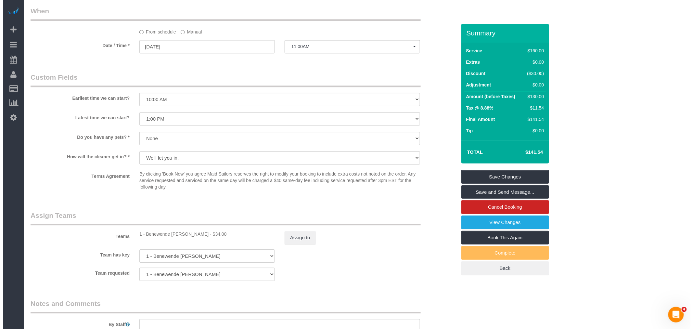
scroll to position [686, 0]
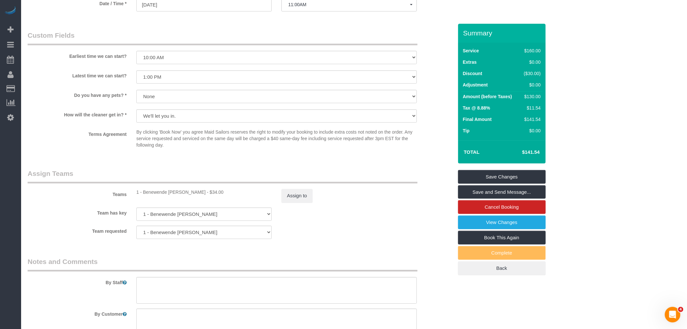
drag, startPoint x: 280, startPoint y: 203, endPoint x: 281, endPoint y: 189, distance: 14.6
click at [281, 202] on div "Assign to" at bounding box center [349, 196] width 145 height 14
click at [296, 201] on button "Assign to" at bounding box center [297, 196] width 31 height 14
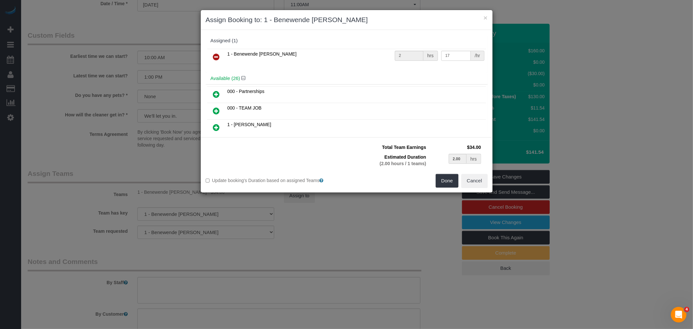
click at [222, 56] on link at bounding box center [216, 57] width 15 height 13
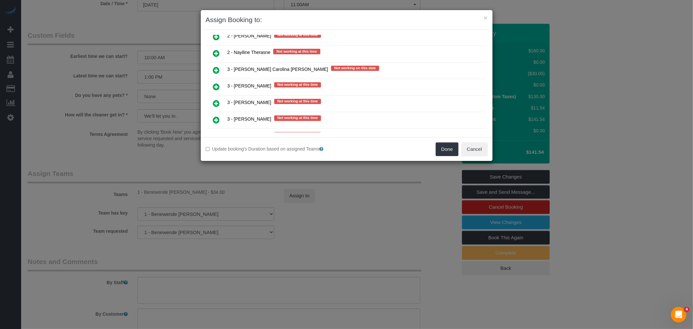
scroll to position [952, 0]
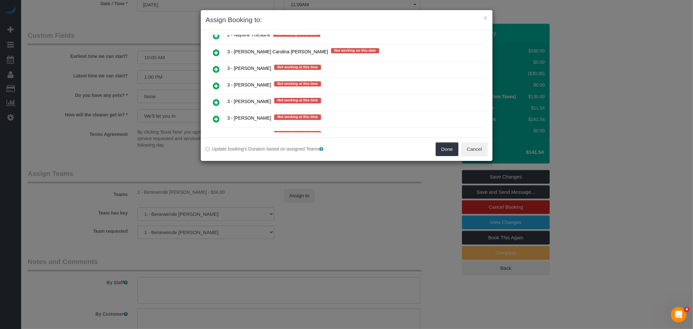
click at [219, 115] on icon at bounding box center [216, 119] width 7 height 8
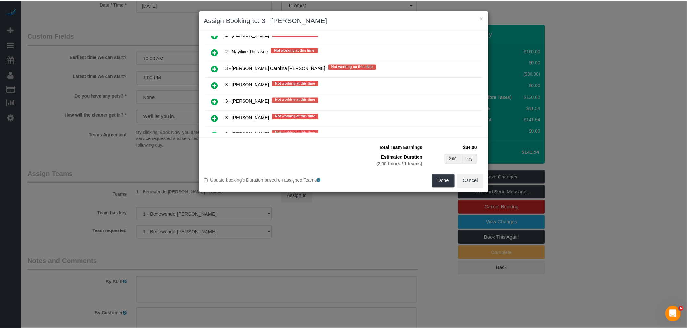
scroll to position [967, 0]
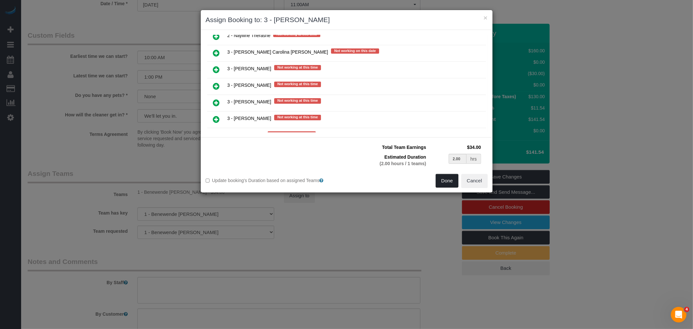
drag, startPoint x: 444, startPoint y: 179, endPoint x: 448, endPoint y: 179, distance: 4.6
click at [444, 179] on button "Done" at bounding box center [446, 181] width 23 height 14
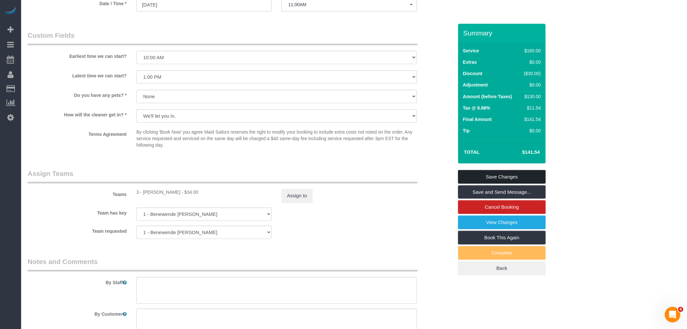
click at [517, 175] on link "Save Changes" at bounding box center [502, 177] width 88 height 14
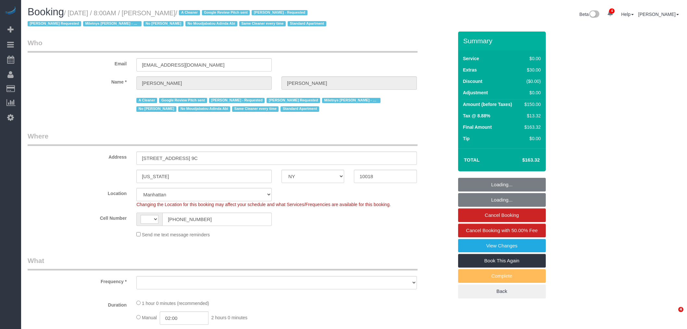
select select "NY"
select select "string:stripe-pm_1Qwq4X4VGloSiKo7oXPvKvA0"
select select "spot1"
select select "number:56"
select select "number:75"
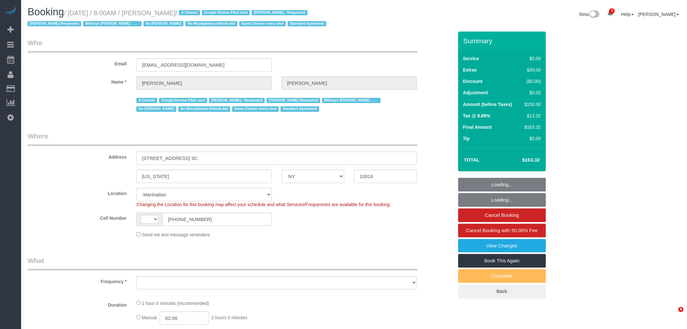
select select "number:13"
select select "number:5"
select select "string:[GEOGRAPHIC_DATA]"
select select "object:1356"
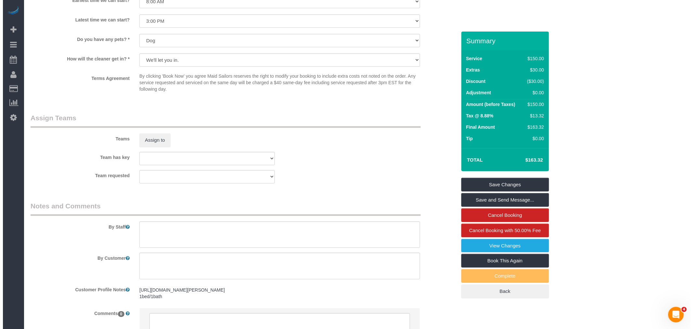
scroll to position [823, 0]
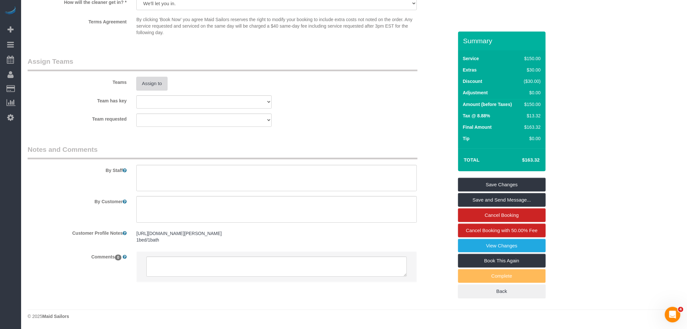
click at [157, 83] on button "Assign to" at bounding box center [151, 84] width 31 height 14
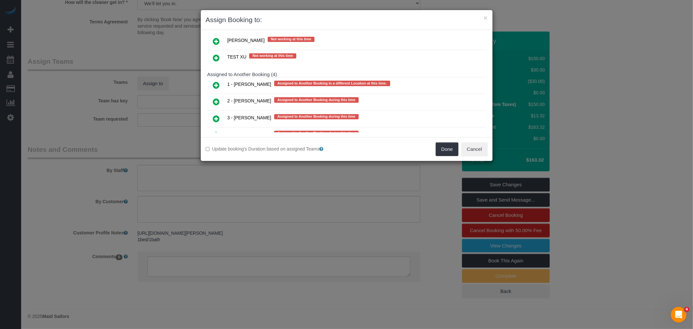
scroll to position [1313, 0]
click at [217, 114] on icon at bounding box center [216, 118] width 7 height 8
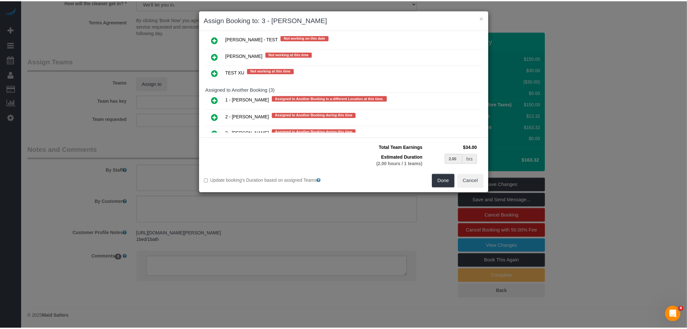
scroll to position [1312, 0]
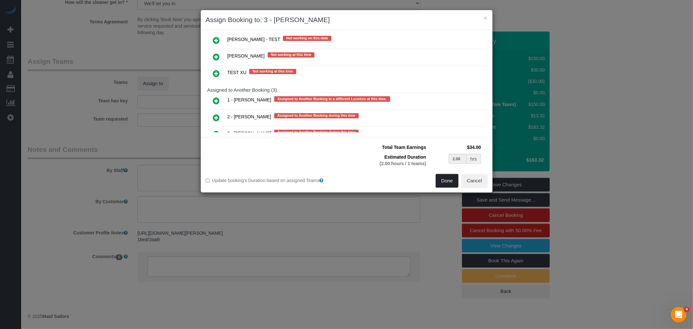
click at [445, 180] on button "Done" at bounding box center [446, 181] width 23 height 14
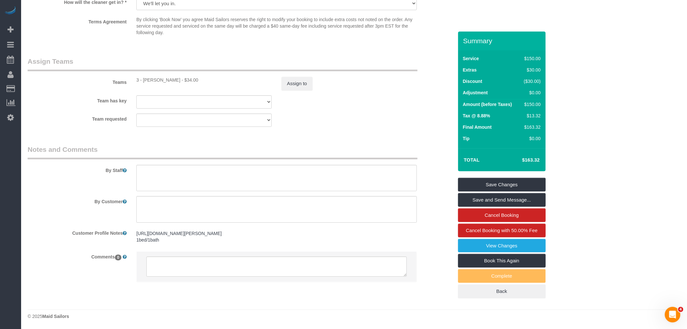
click at [355, 124] on div "Team requested 000- [PERSON_NAME] 000 - Partnerships 000 - TEAM JOB 1 - [PERSON…" at bounding box center [240, 119] width 435 height 13
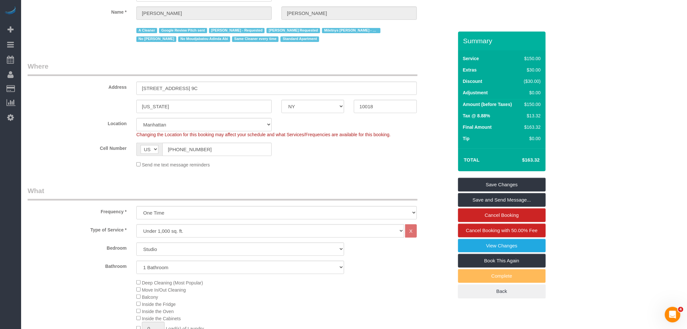
scroll to position [0, 0]
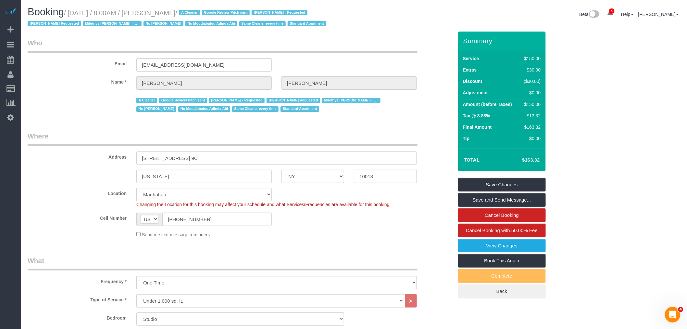
click at [359, 55] on div "Email [EMAIL_ADDRESS][DOMAIN_NAME]" at bounding box center [240, 54] width 435 height 33
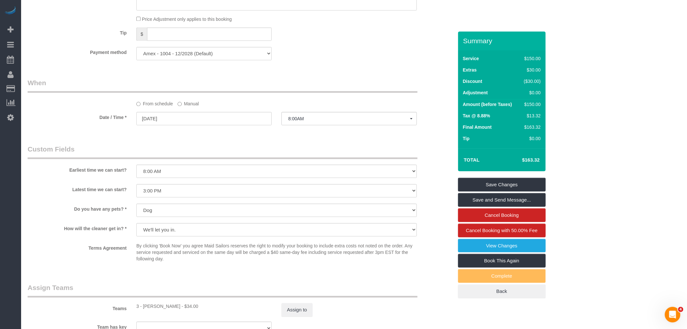
scroll to position [613, 0]
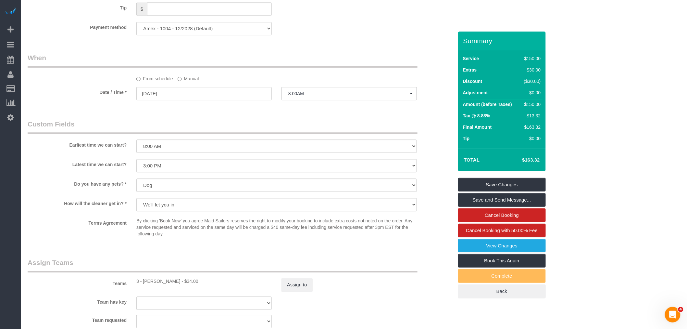
click at [185, 82] on label "Manual" at bounding box center [188, 77] width 21 height 9
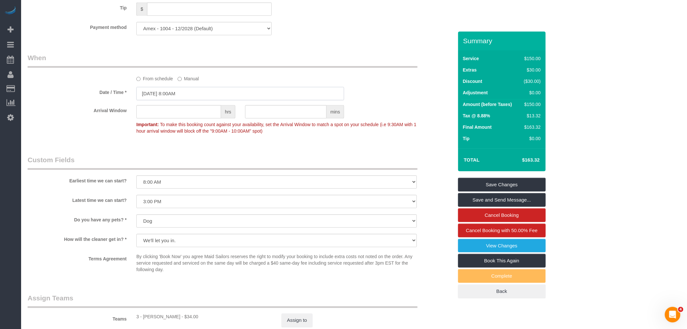
click at [188, 100] on input "[DATE] 8:00AM" at bounding box center [240, 93] width 208 height 13
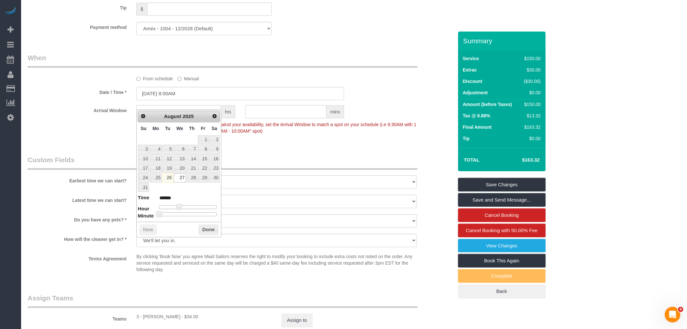
type input "[DATE] 2:00PM"
type input "******"
click at [194, 207] on div at bounding box center [188, 207] width 58 height 4
click at [208, 231] on button "Done" at bounding box center [208, 229] width 19 height 10
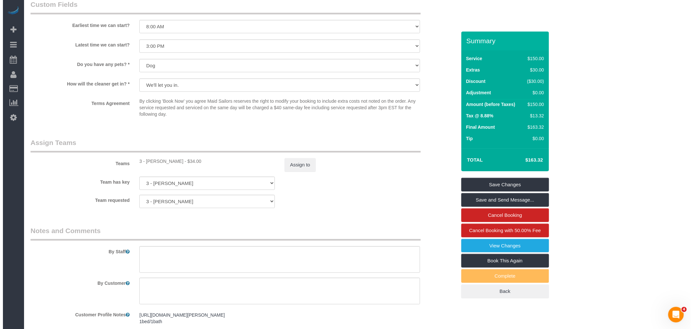
scroll to position [858, 0]
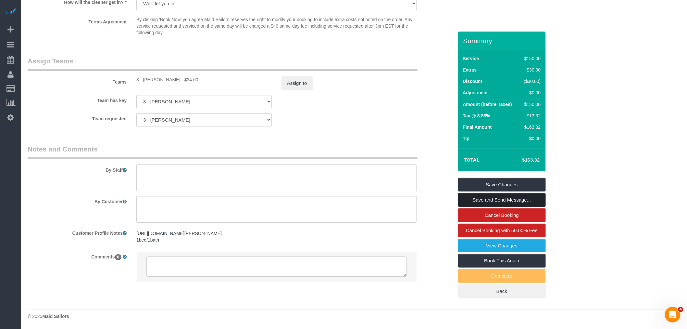
click at [511, 202] on link "Save and Send Message..." at bounding box center [502, 200] width 88 height 14
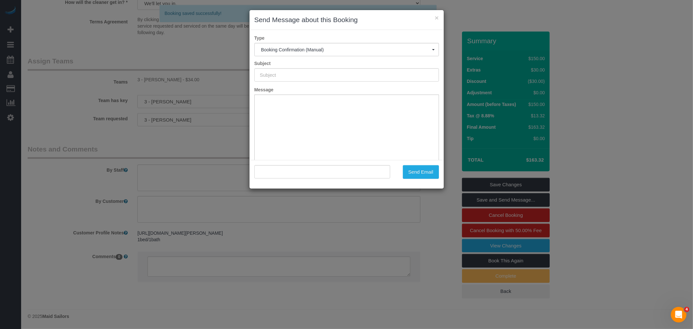
type input "Cleaning Confirmed for [DATE] 2:00pm"
type input ""[PERSON_NAME]" <[EMAIL_ADDRESS][DOMAIN_NAME]>"
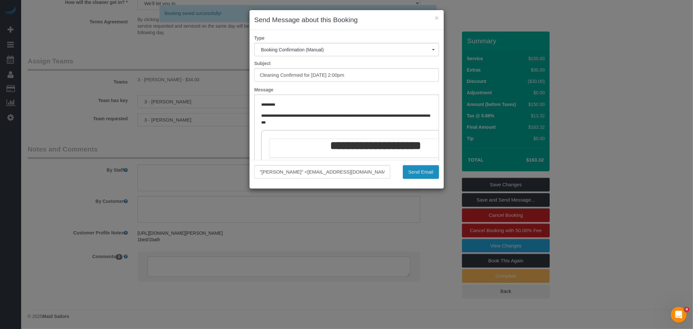
scroll to position [0, 0]
drag, startPoint x: 414, startPoint y: 172, endPoint x: 366, endPoint y: 167, distance: 48.3
click at [414, 171] on button "Send Email" at bounding box center [421, 172] width 36 height 14
